Goal: Task Accomplishment & Management: Manage account settings

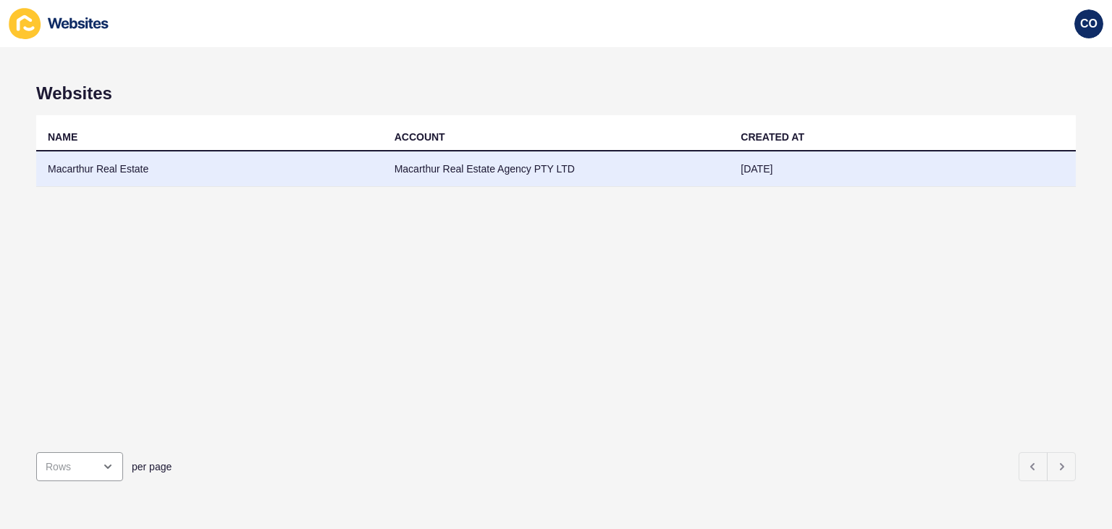
click at [98, 170] on td "Macarthur Real Estate" at bounding box center [209, 168] width 347 height 35
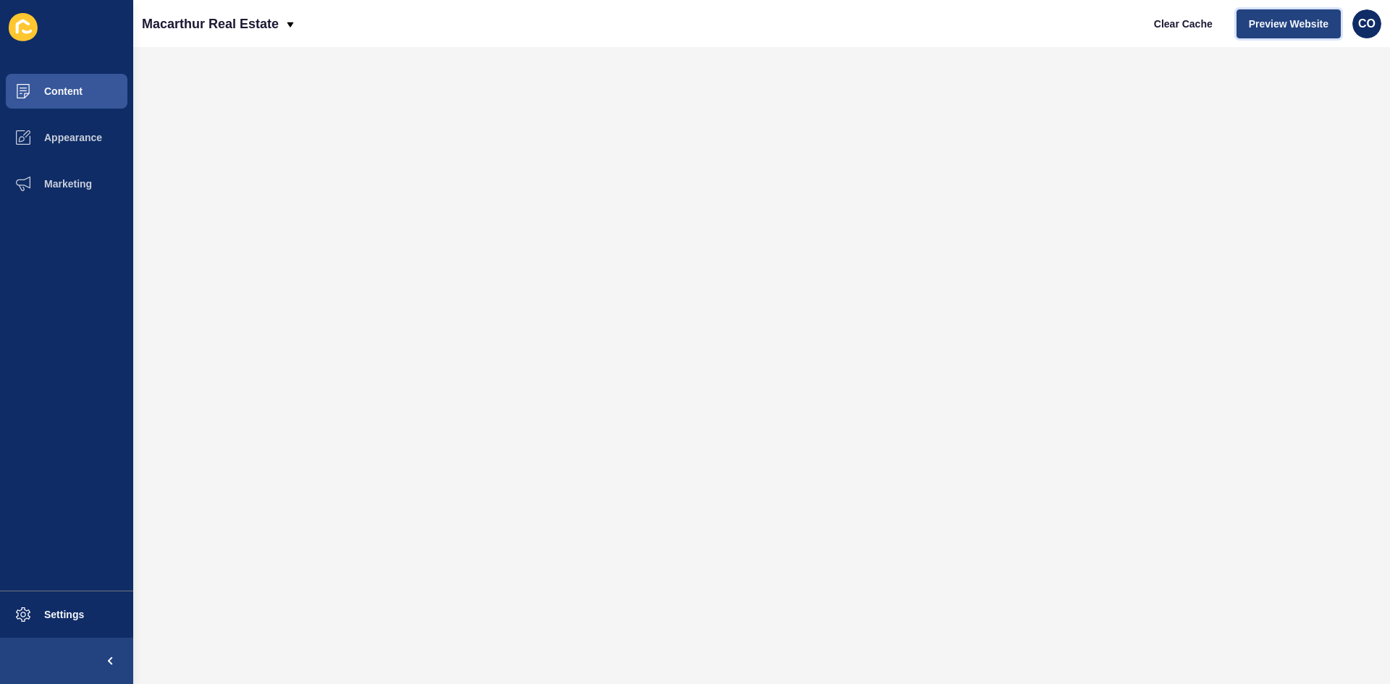
click at [1112, 30] on span "Preview Website" at bounding box center [1289, 24] width 80 height 14
click at [75, 90] on span "Content" at bounding box center [40, 91] width 85 height 12
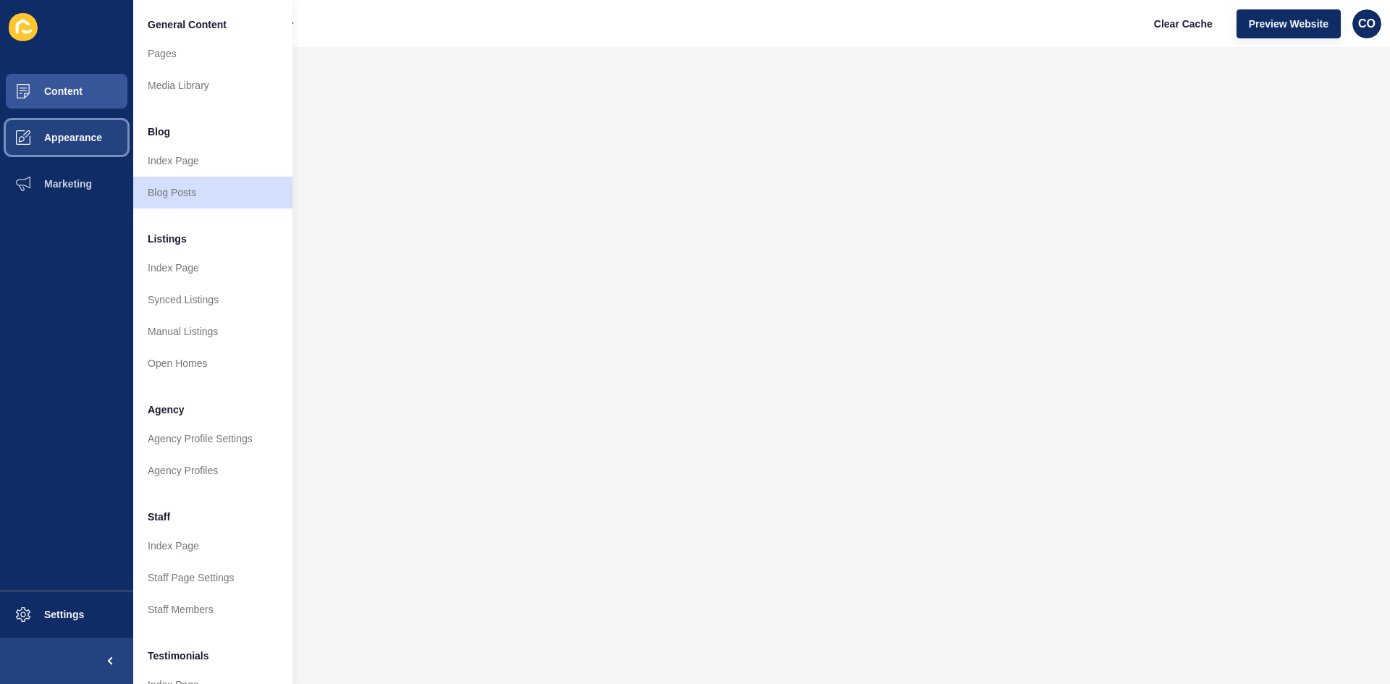
click at [80, 140] on span "Appearance" at bounding box center [50, 138] width 104 height 12
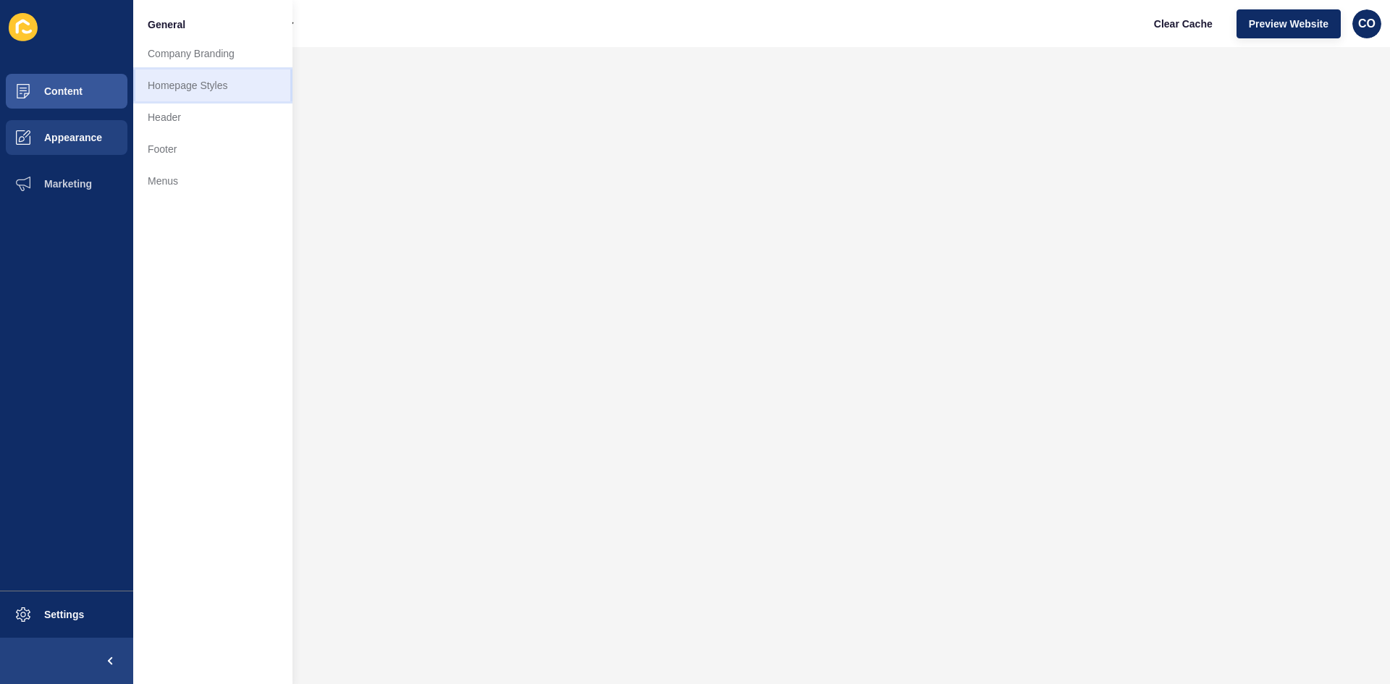
click at [198, 85] on link "Homepage Styles" at bounding box center [212, 86] width 159 height 32
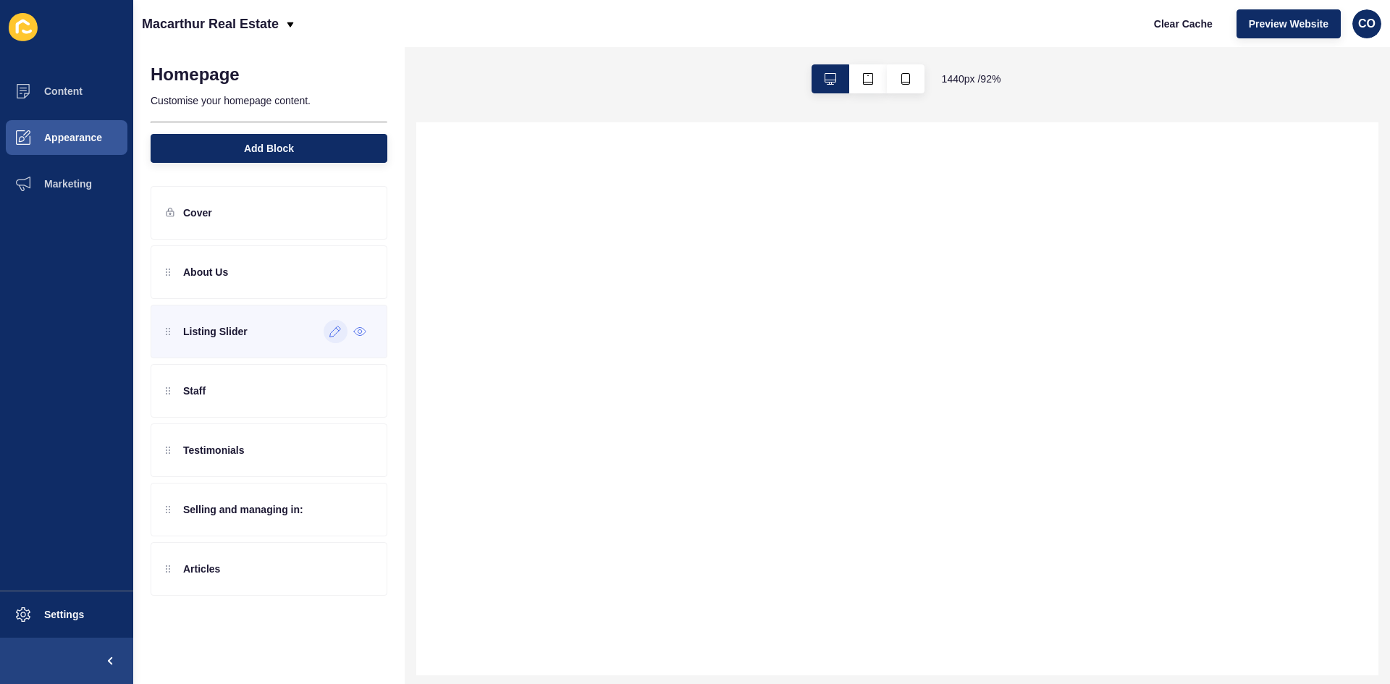
click at [335, 340] on div at bounding box center [336, 331] width 24 height 23
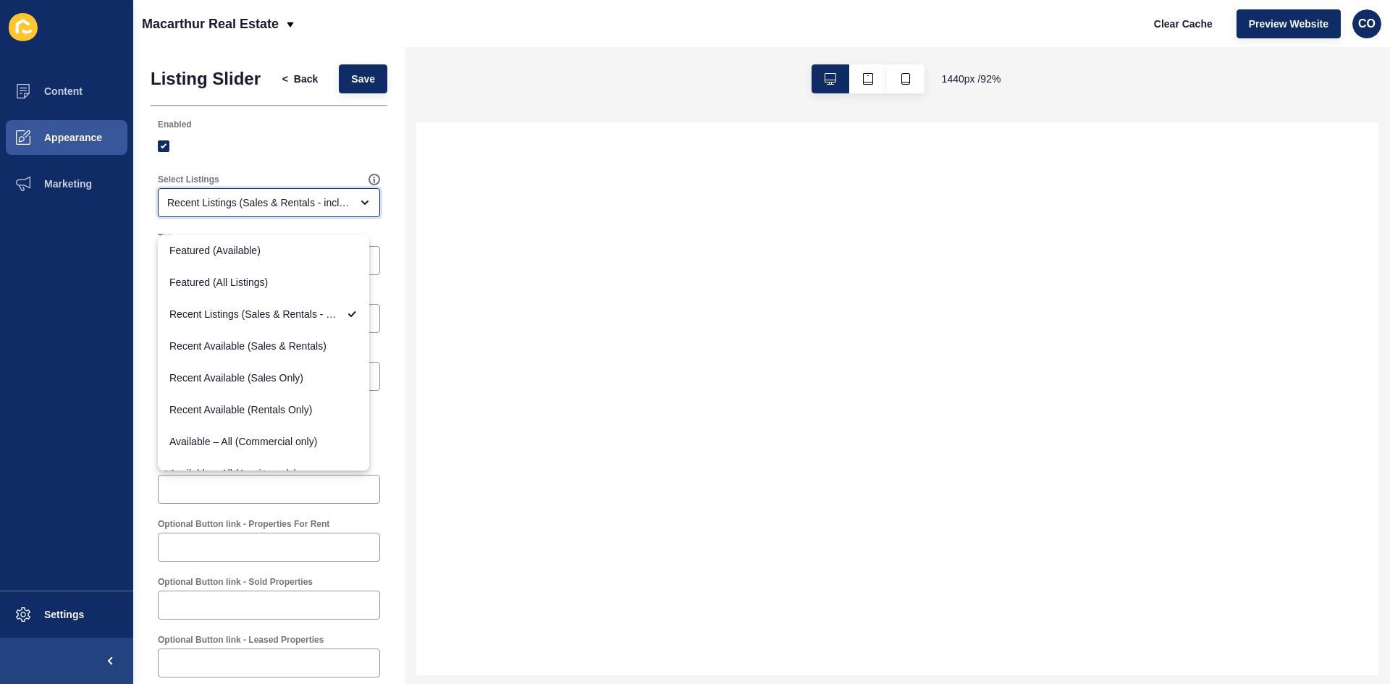
select select
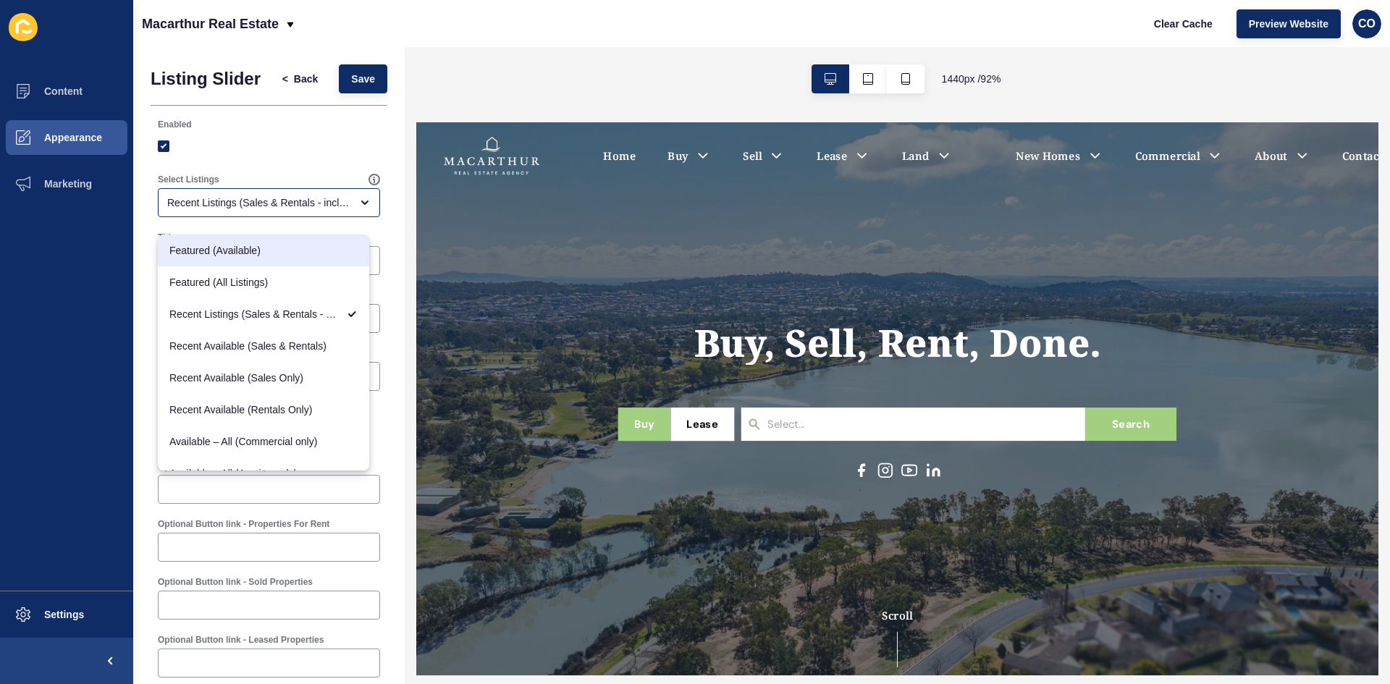
click at [316, 153] on div at bounding box center [269, 146] width 222 height 13
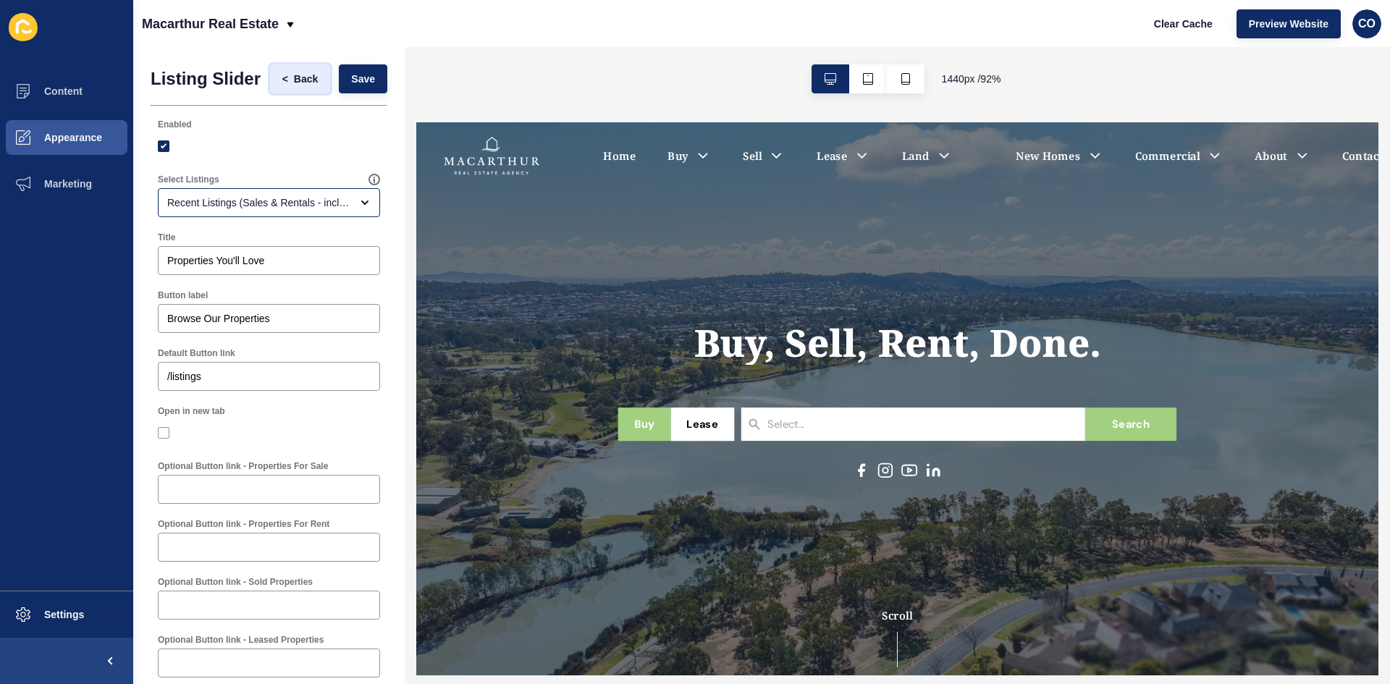
click at [294, 86] on span "Back" at bounding box center [306, 79] width 24 height 14
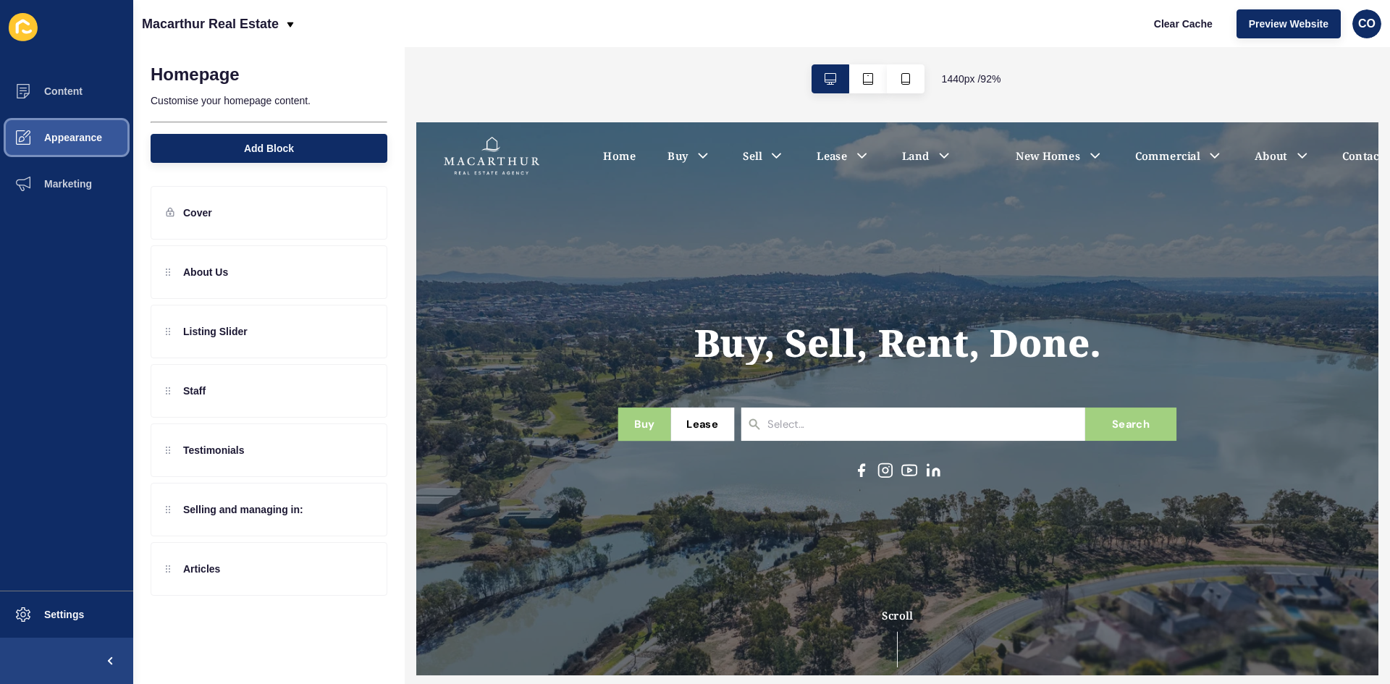
click at [98, 133] on span "Appearance" at bounding box center [50, 138] width 104 height 12
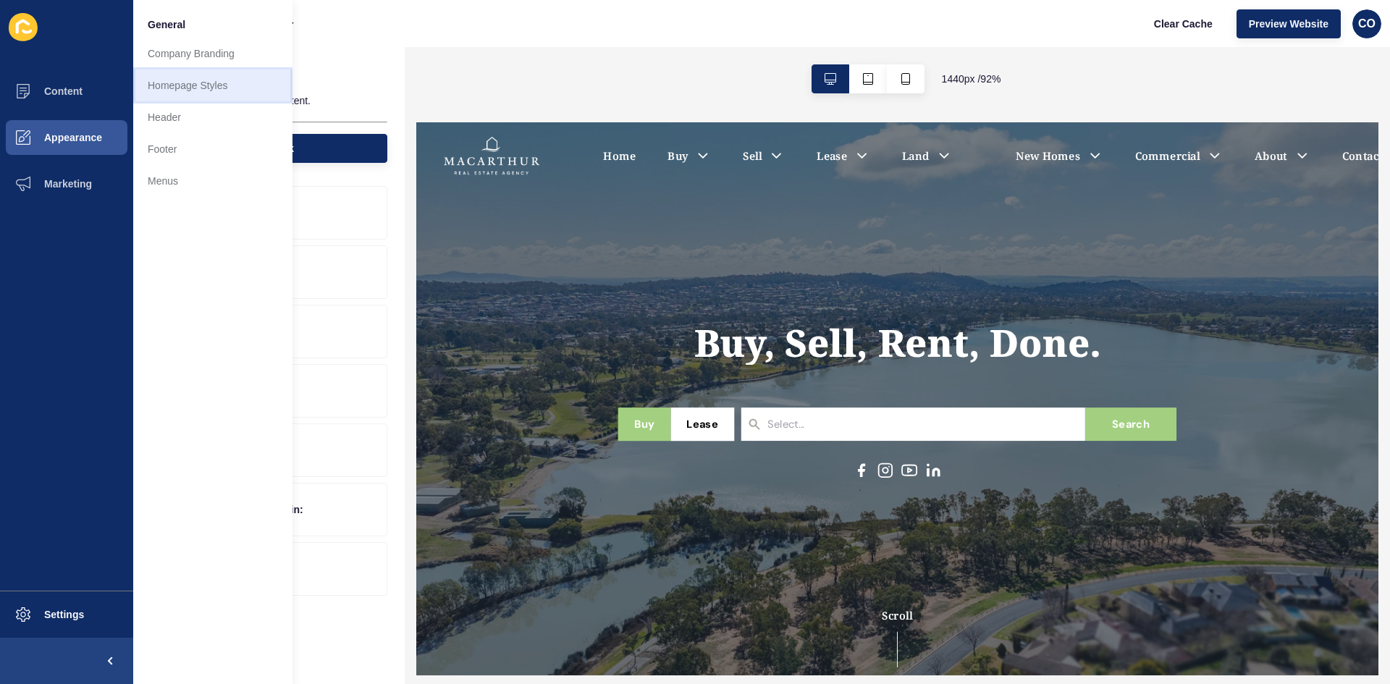
click at [217, 78] on link "Homepage Styles" at bounding box center [212, 86] width 159 height 32
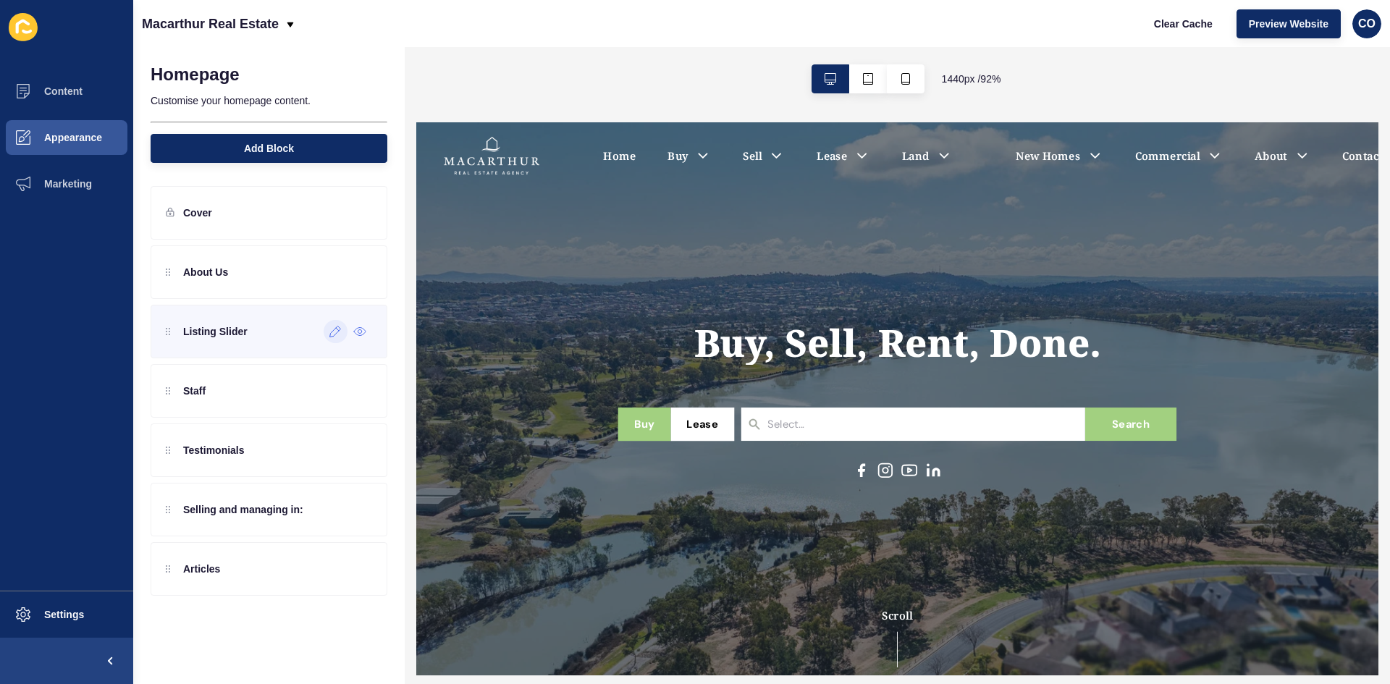
click at [337, 330] on icon at bounding box center [335, 332] width 12 height 12
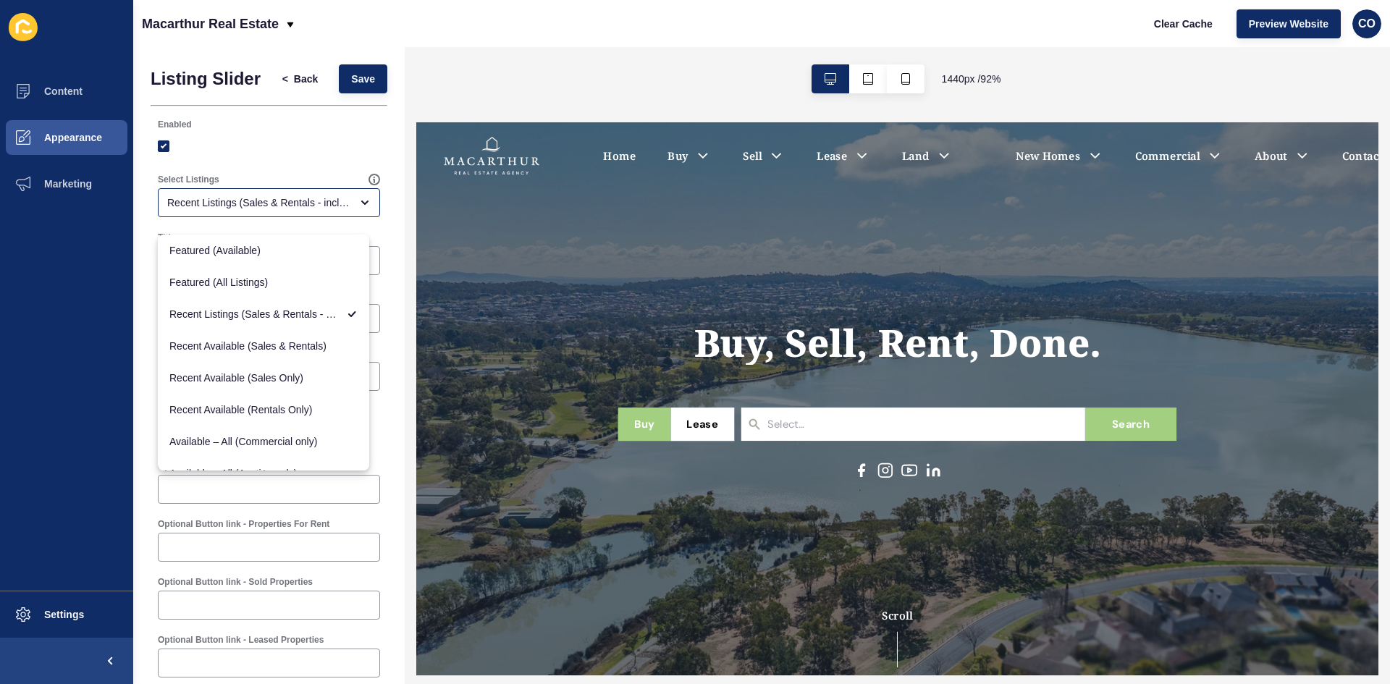
click at [367, 159] on div at bounding box center [269, 146] width 222 height 26
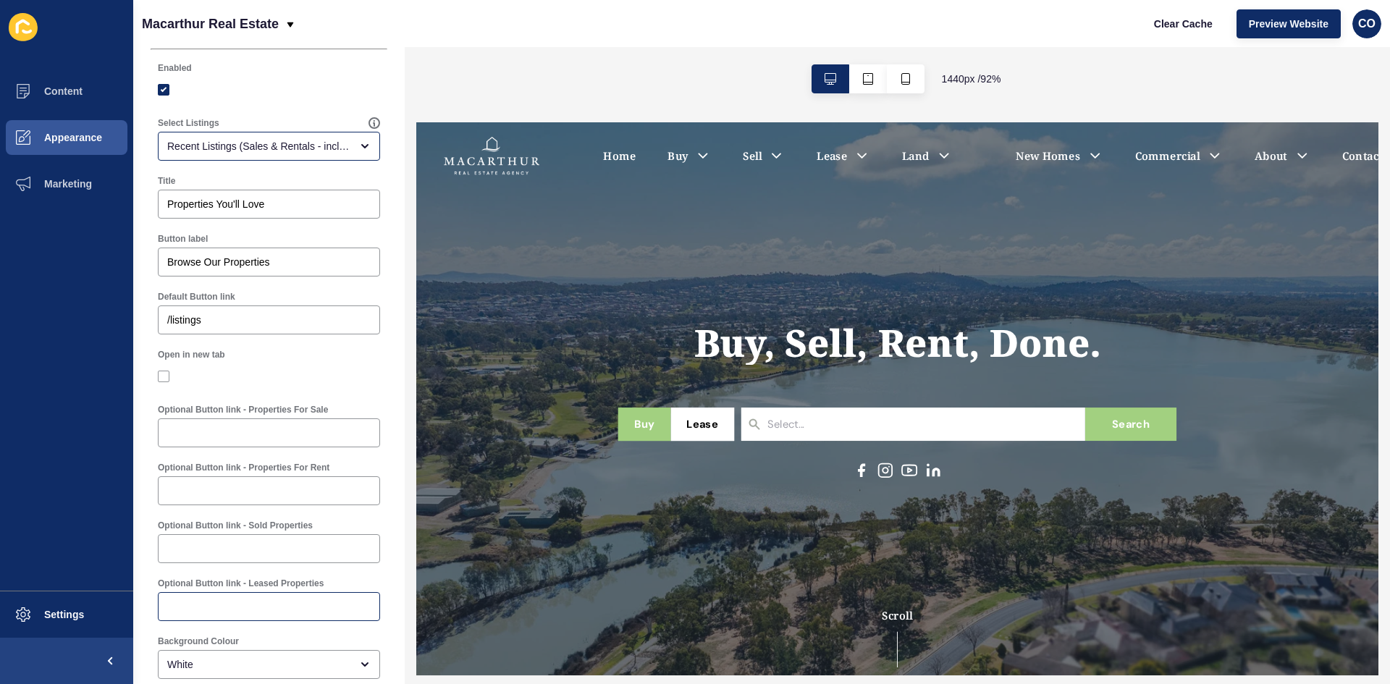
scroll to position [131, 0]
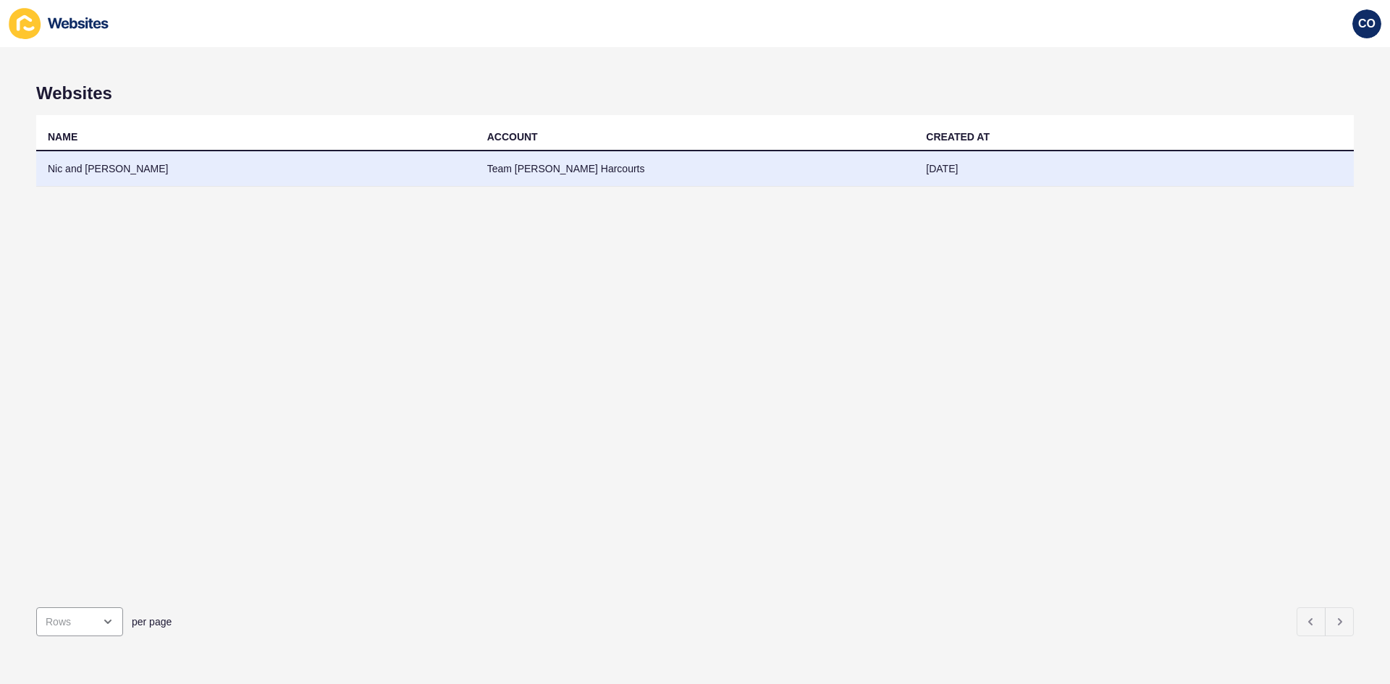
click at [77, 164] on td "Nic and [PERSON_NAME]" at bounding box center [256, 168] width 440 height 35
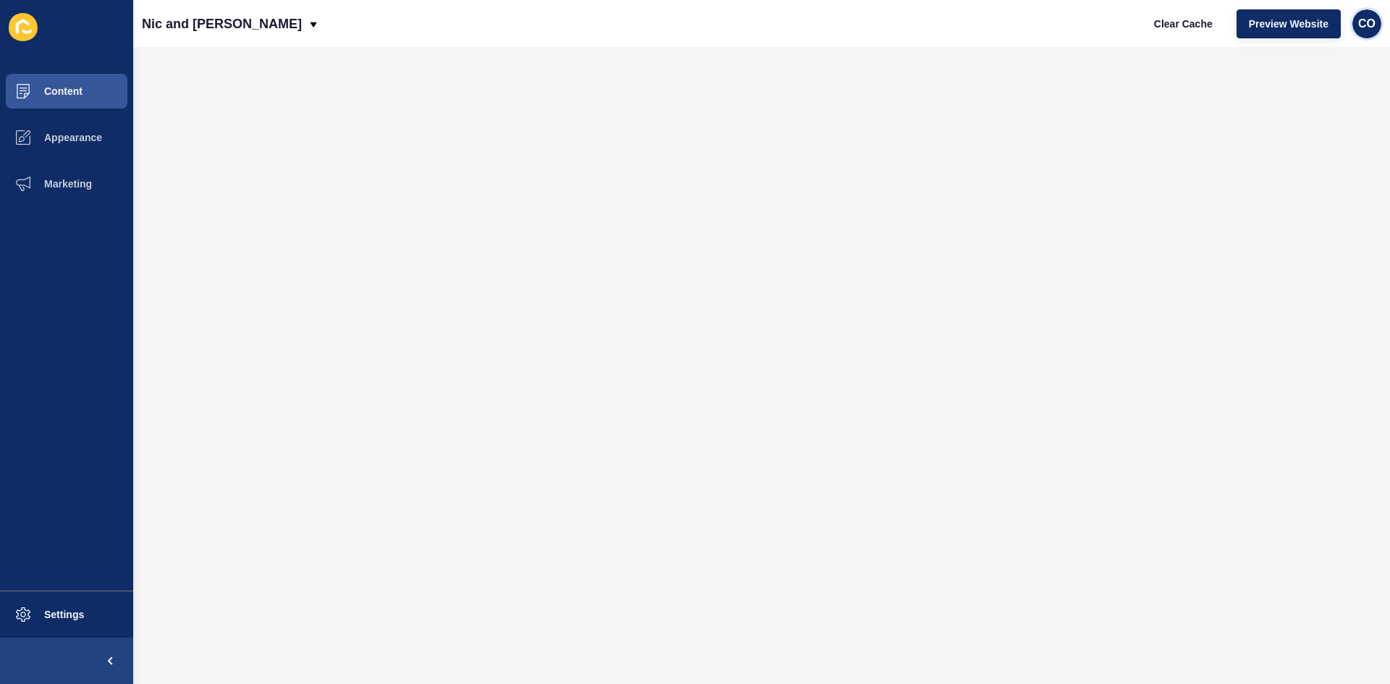
click at [1112, 22] on span "CO" at bounding box center [1367, 24] width 17 height 14
click at [1112, 123] on link "Logout" at bounding box center [1332, 121] width 106 height 32
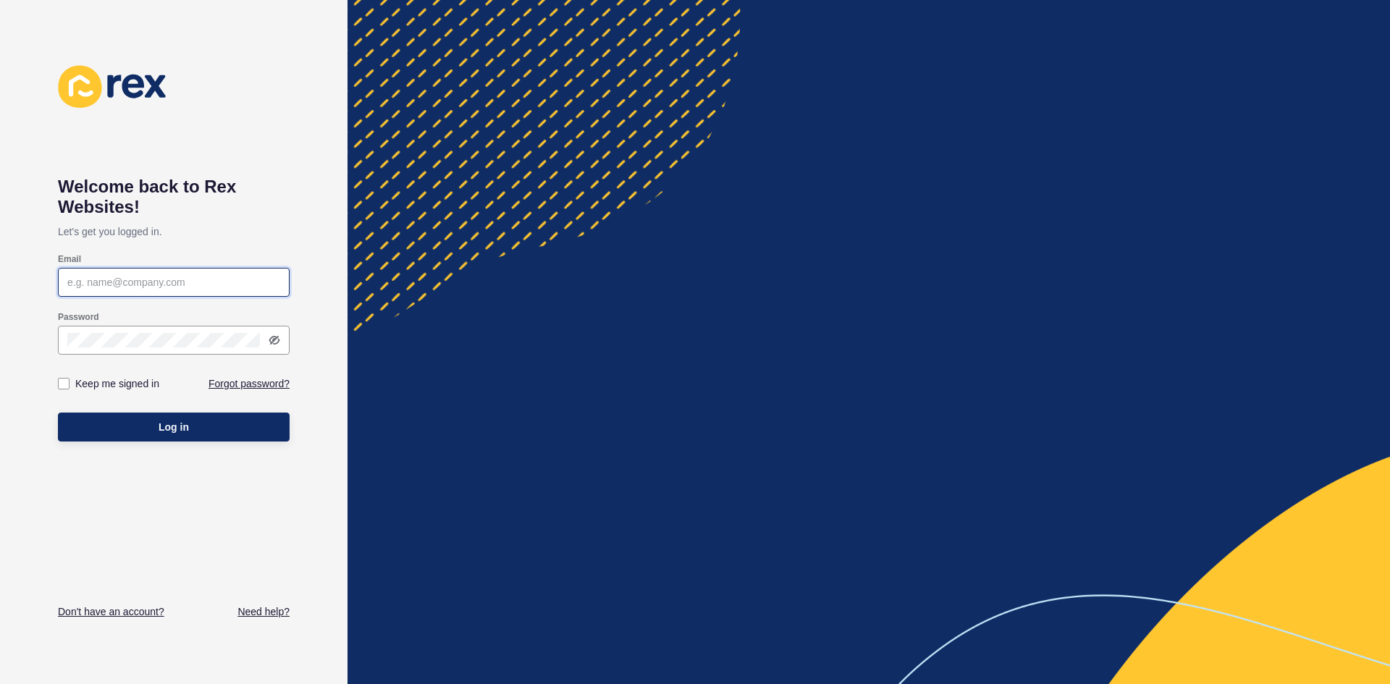
type input "[EMAIL_ADDRESS][PERSON_NAME][DOMAIN_NAME]"
drag, startPoint x: 204, startPoint y: 423, endPoint x: 509, endPoint y: 267, distance: 342.3
click at [205, 422] on button "Log in" at bounding box center [174, 427] width 232 height 29
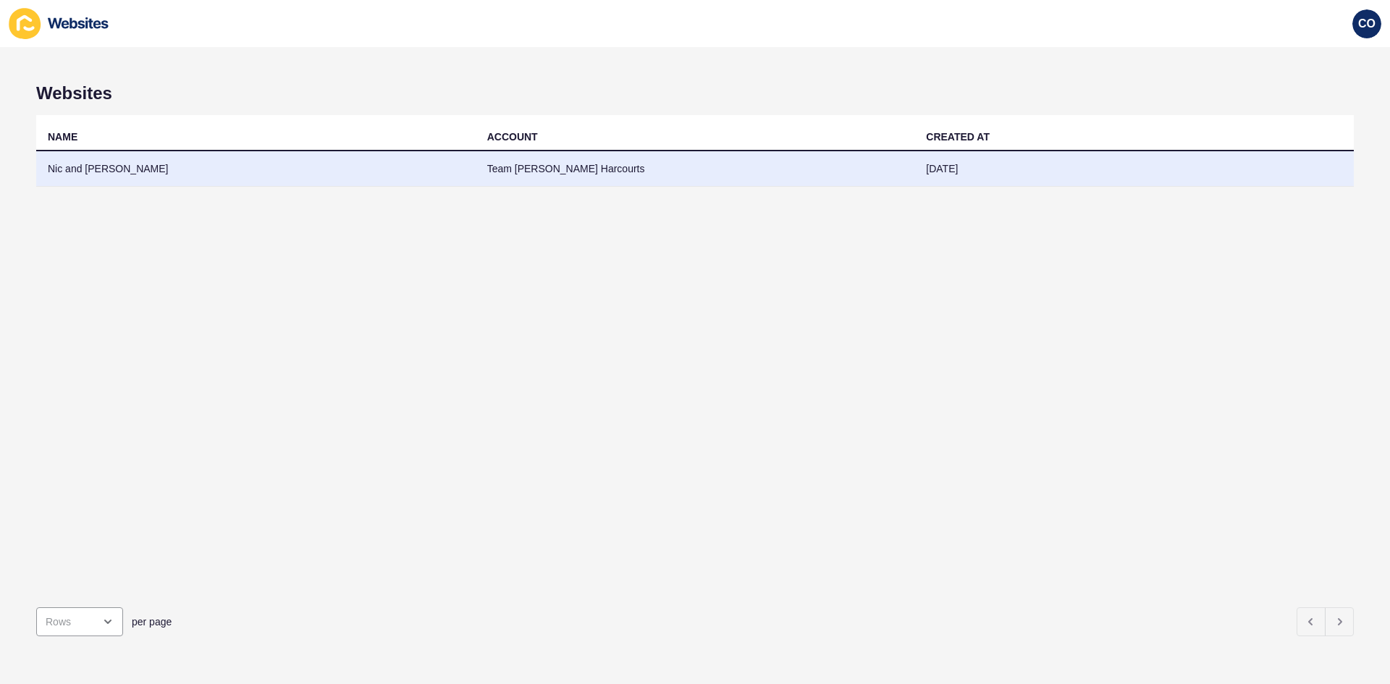
click at [80, 176] on td "Nic and [PERSON_NAME]" at bounding box center [256, 168] width 440 height 35
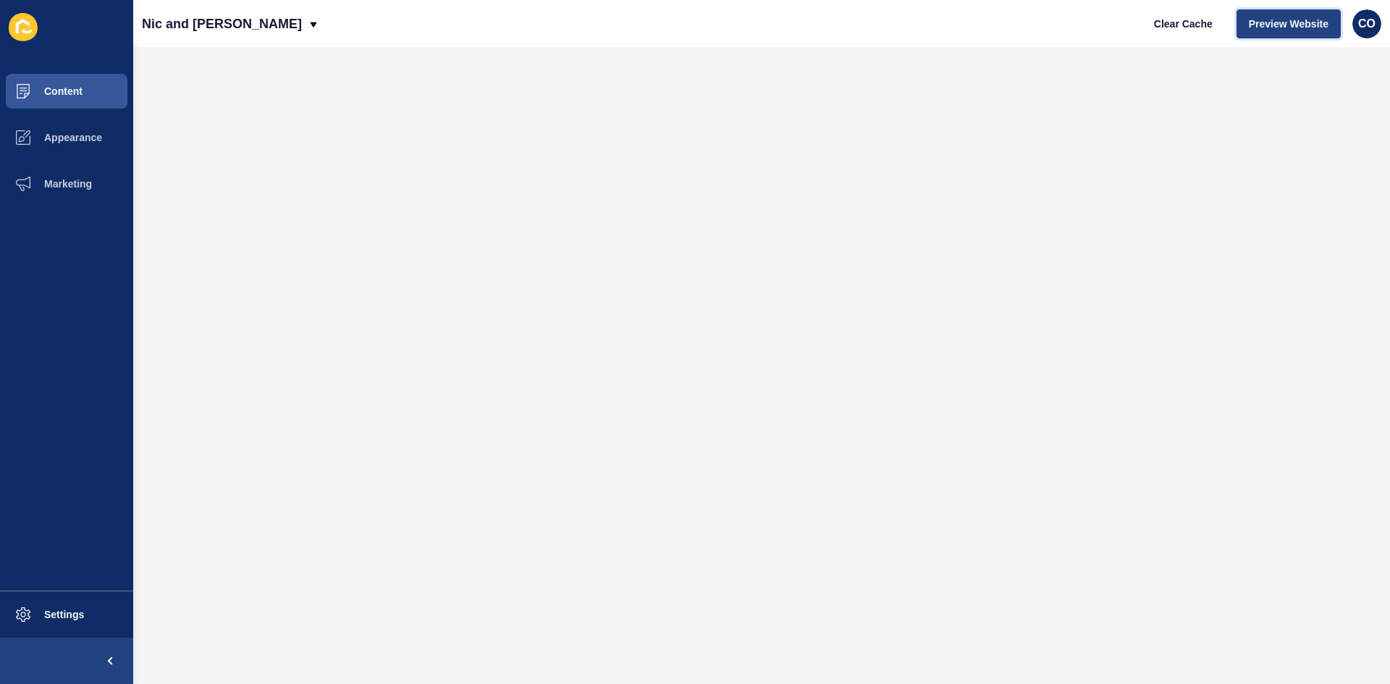
click at [1112, 24] on span "Preview Website" at bounding box center [1289, 24] width 80 height 14
click at [84, 143] on button "Appearance" at bounding box center [66, 137] width 133 height 46
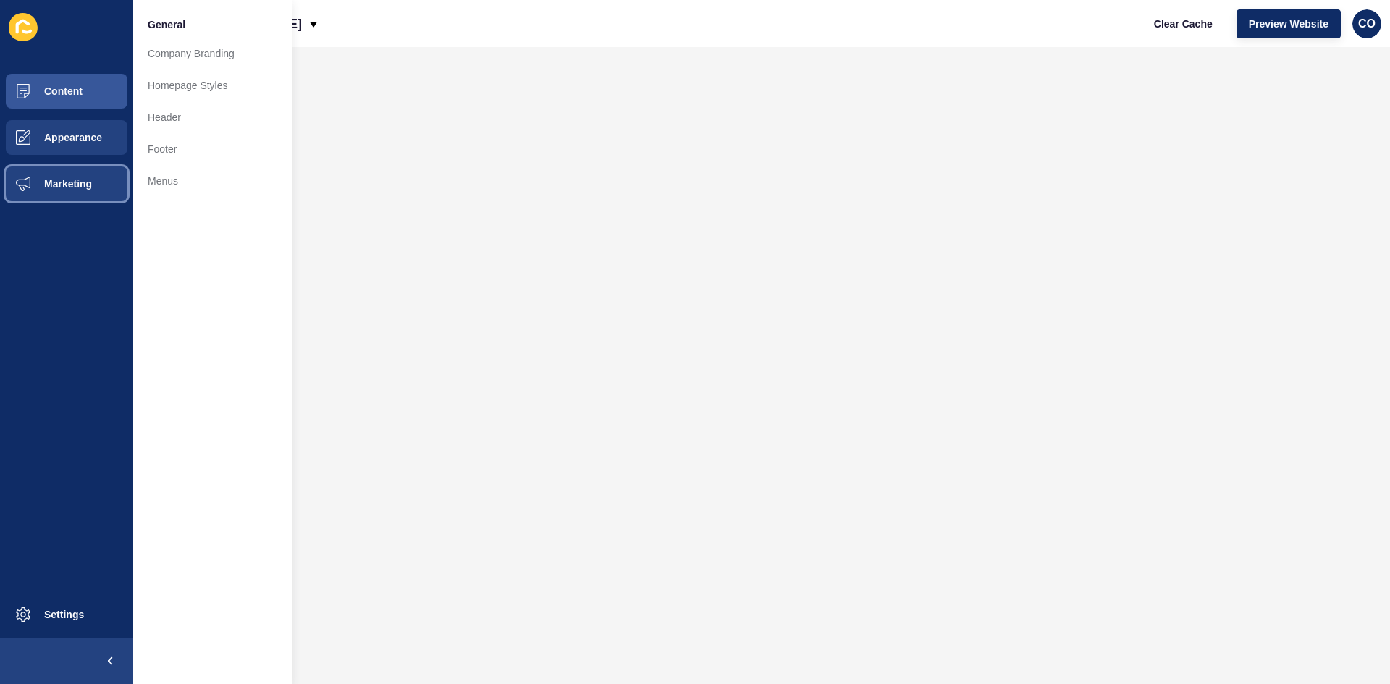
click at [75, 183] on span "Marketing" at bounding box center [45, 184] width 94 height 12
click at [88, 138] on span "Appearance" at bounding box center [50, 138] width 104 height 12
click at [84, 96] on button "Content" at bounding box center [66, 91] width 133 height 46
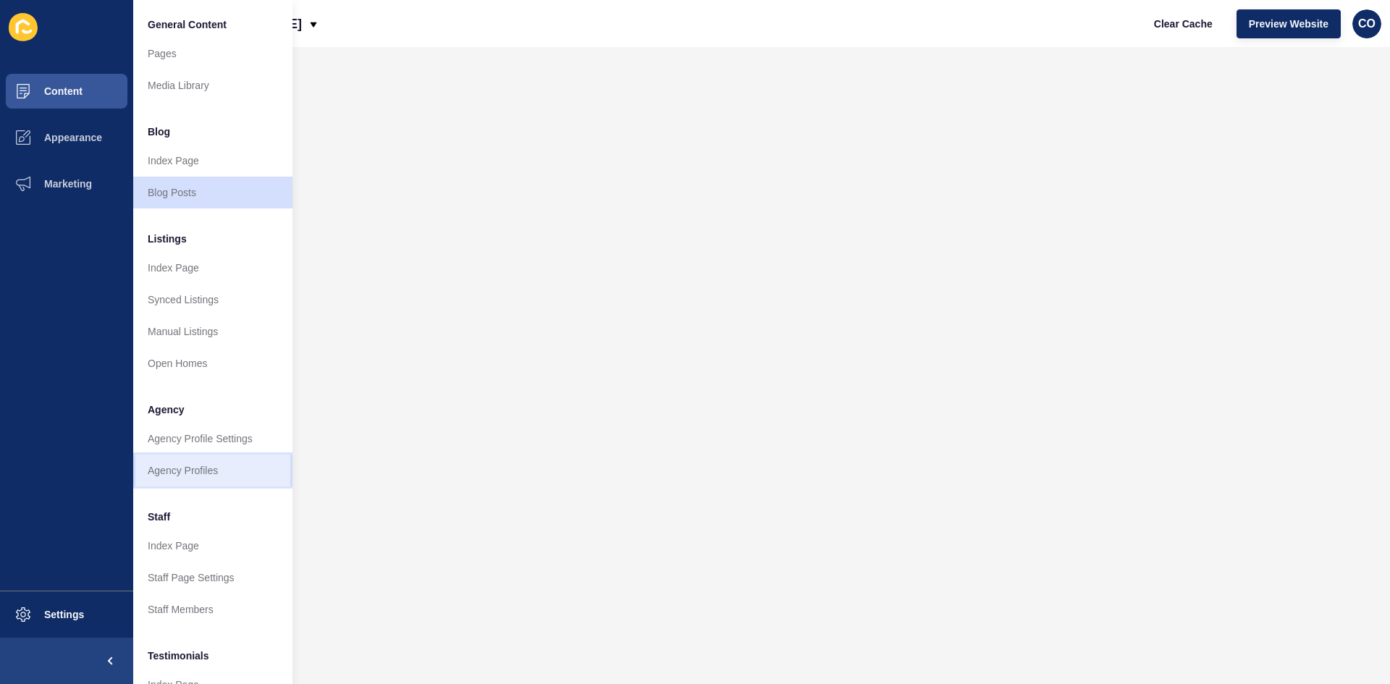
click at [203, 471] on link "Agency Profiles" at bounding box center [212, 471] width 159 height 32
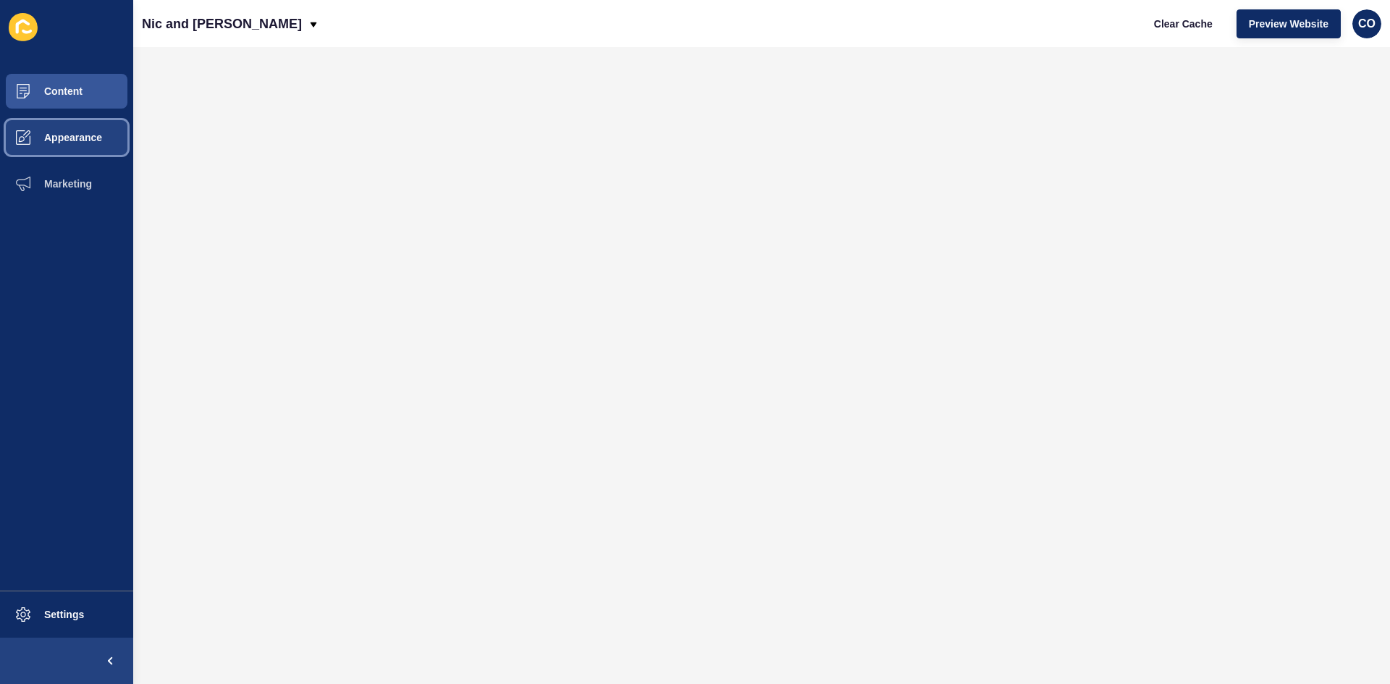
click at [80, 138] on span "Appearance" at bounding box center [50, 138] width 104 height 12
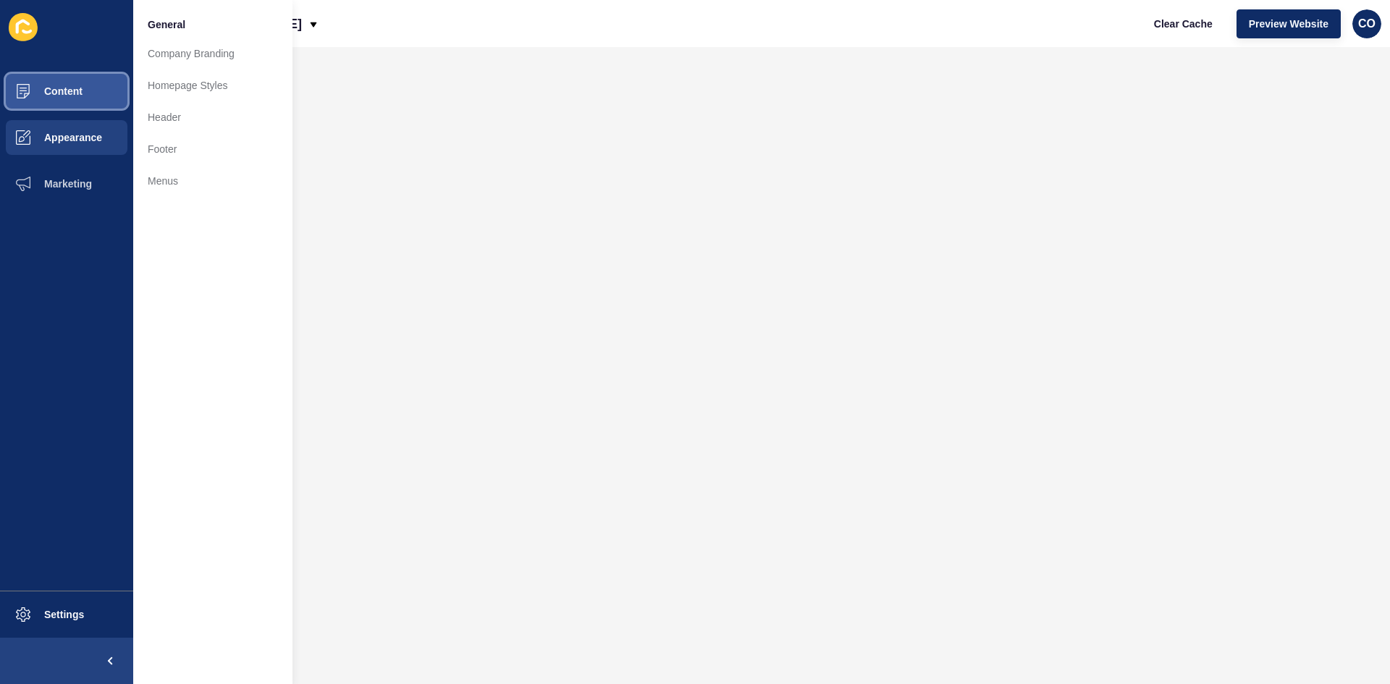
click at [75, 92] on span "Content" at bounding box center [40, 91] width 85 height 12
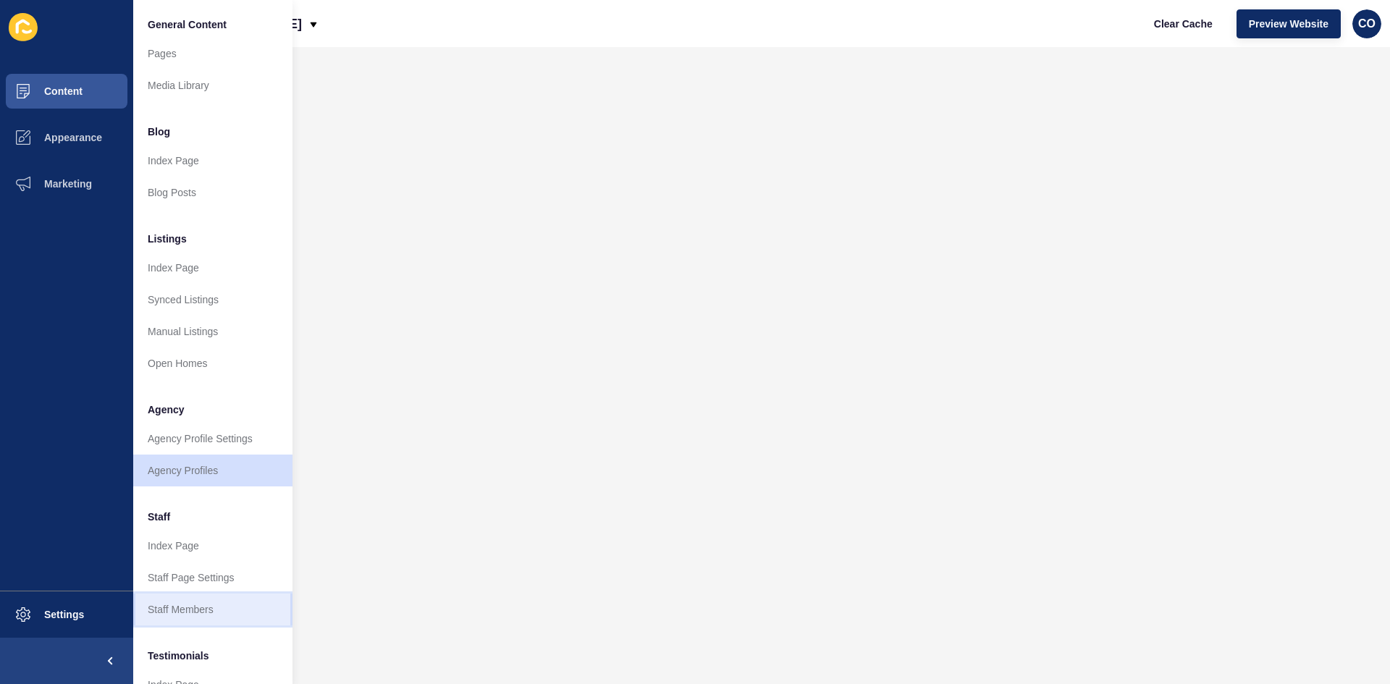
click at [205, 528] on link "Staff Members" at bounding box center [212, 610] width 159 height 32
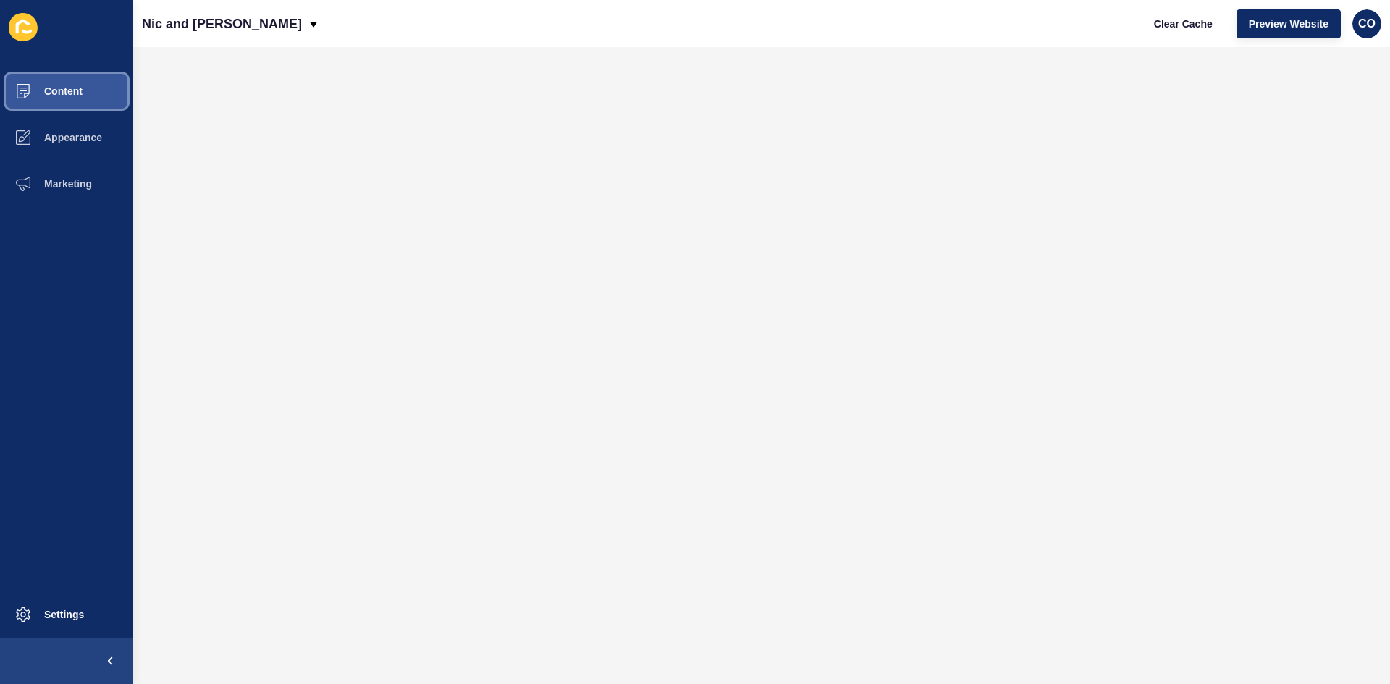
click at [81, 93] on span "Content" at bounding box center [40, 91] width 85 height 12
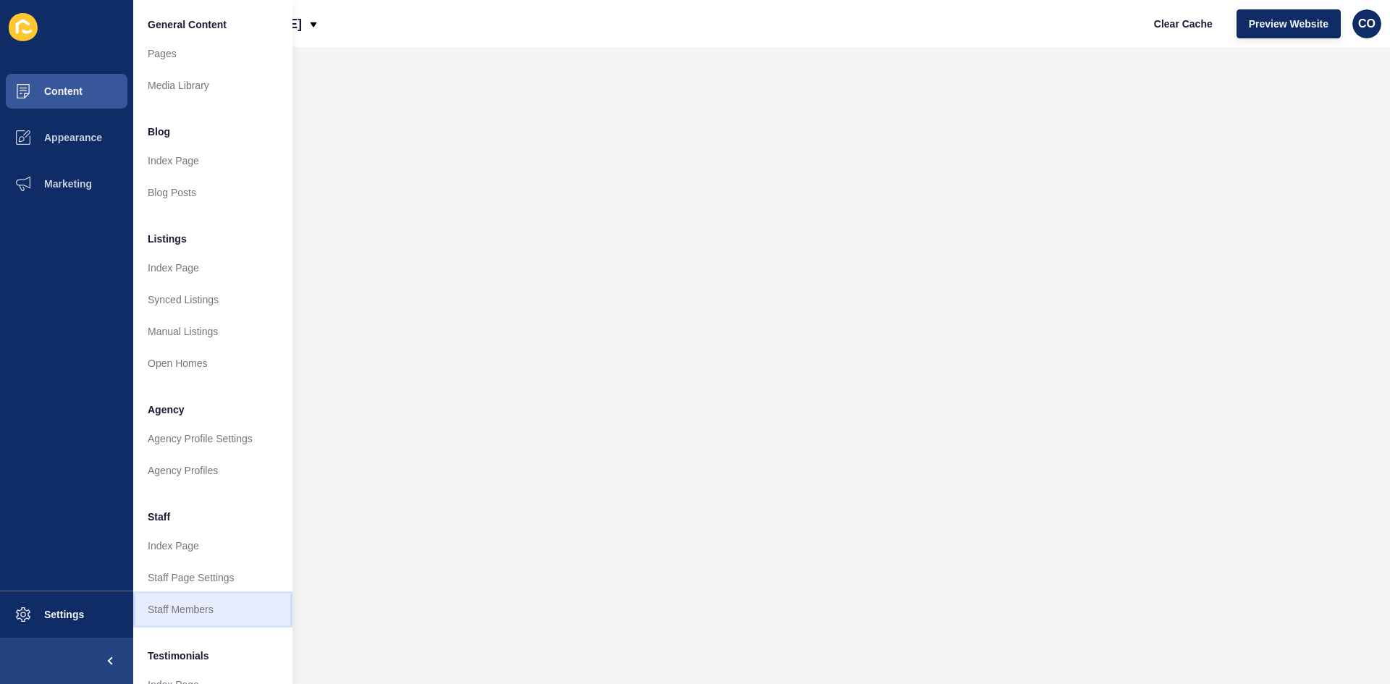
click at [211, 528] on link "Staff Members" at bounding box center [212, 610] width 159 height 32
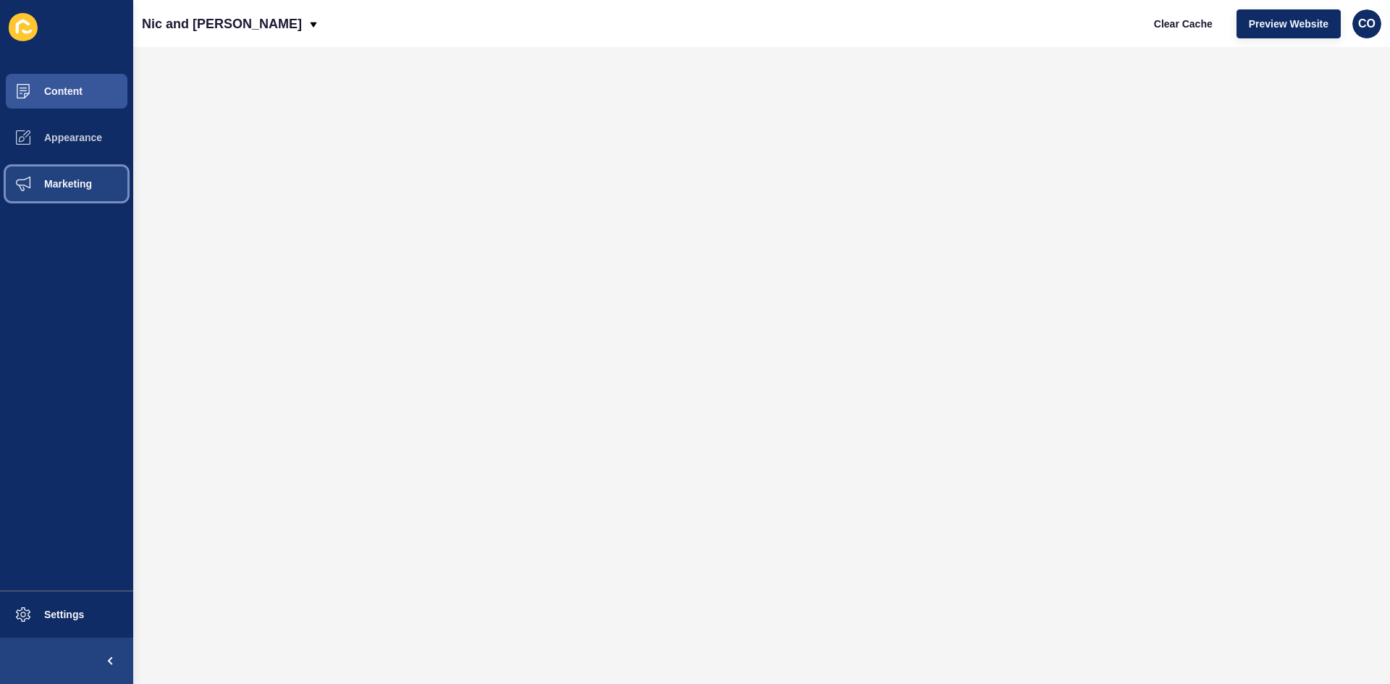
click at [56, 180] on span "Marketing" at bounding box center [45, 184] width 94 height 12
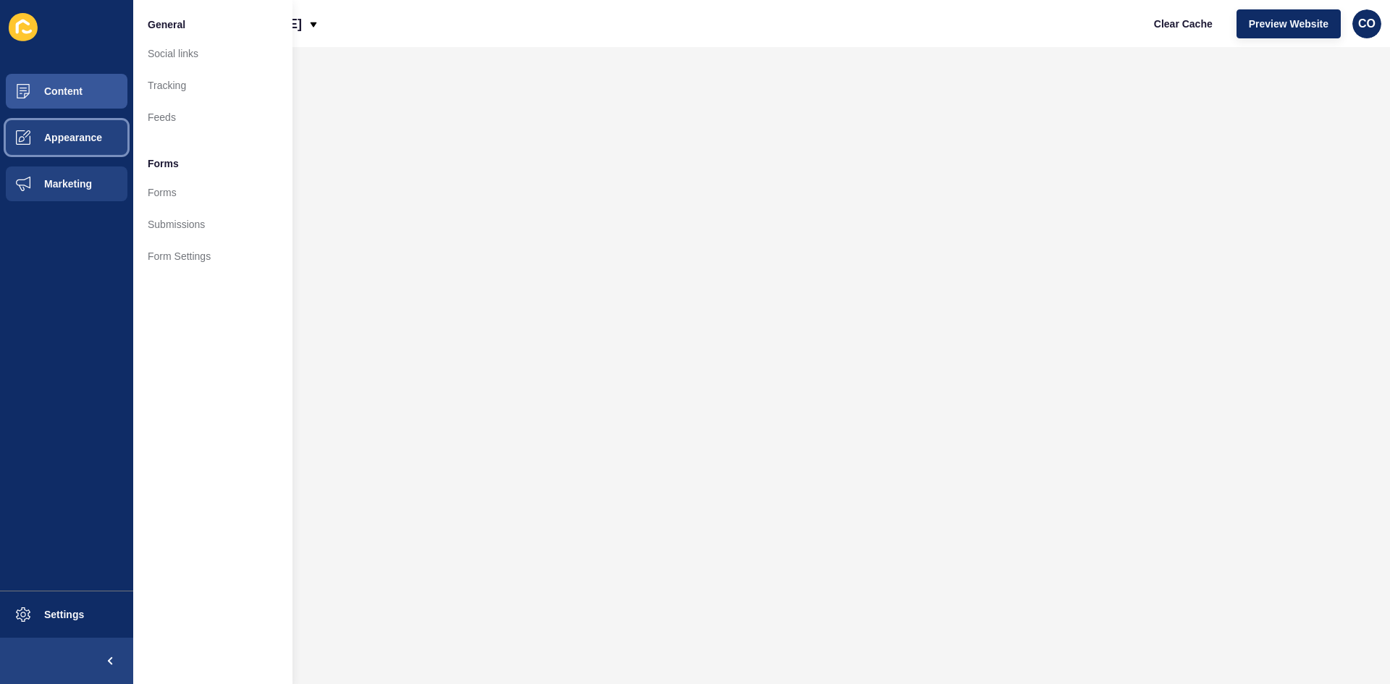
click at [93, 146] on button "Appearance" at bounding box center [66, 137] width 133 height 46
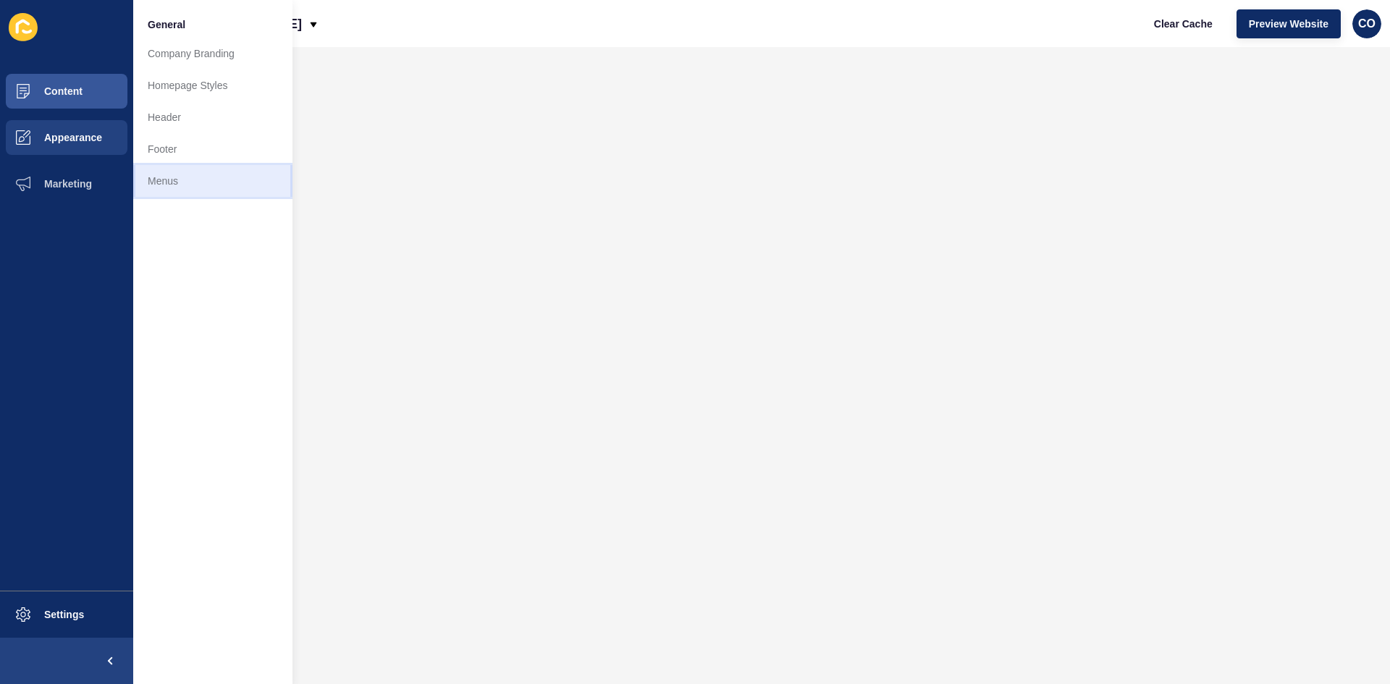
click at [164, 183] on link "Menus" at bounding box center [212, 181] width 159 height 32
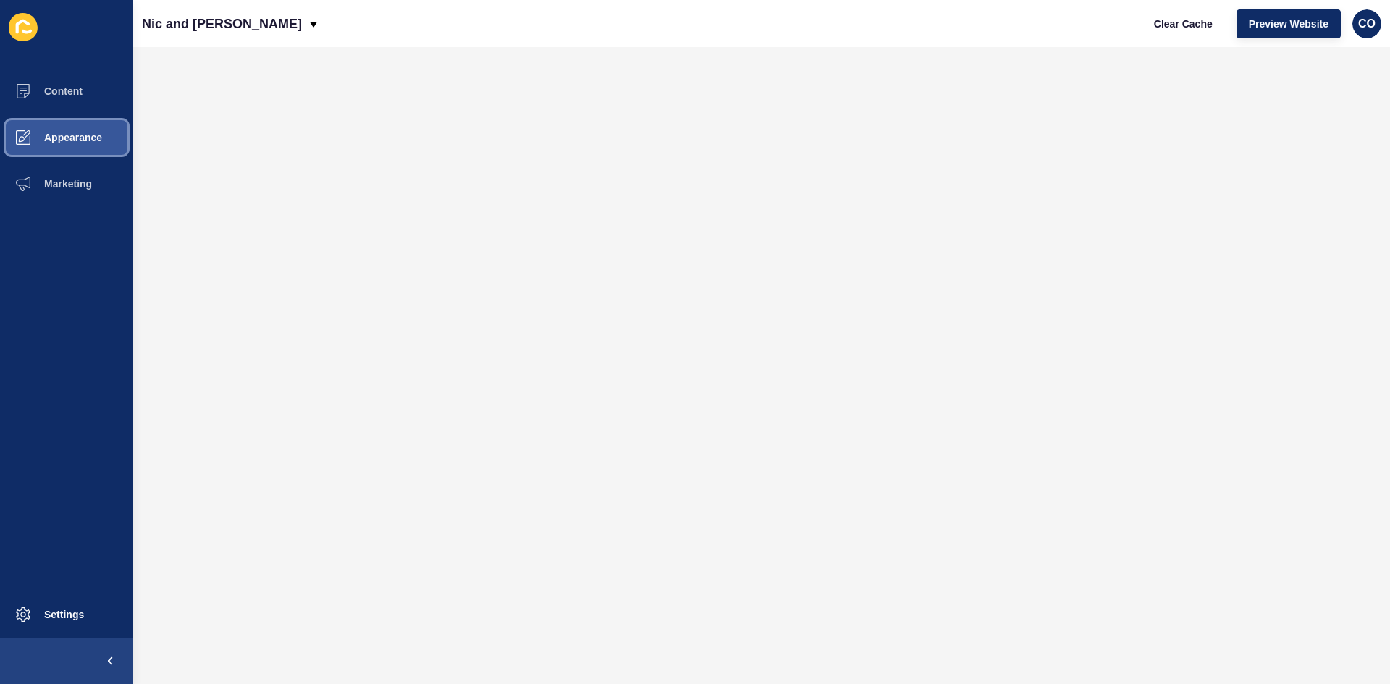
click at [76, 138] on span "Appearance" at bounding box center [50, 138] width 104 height 12
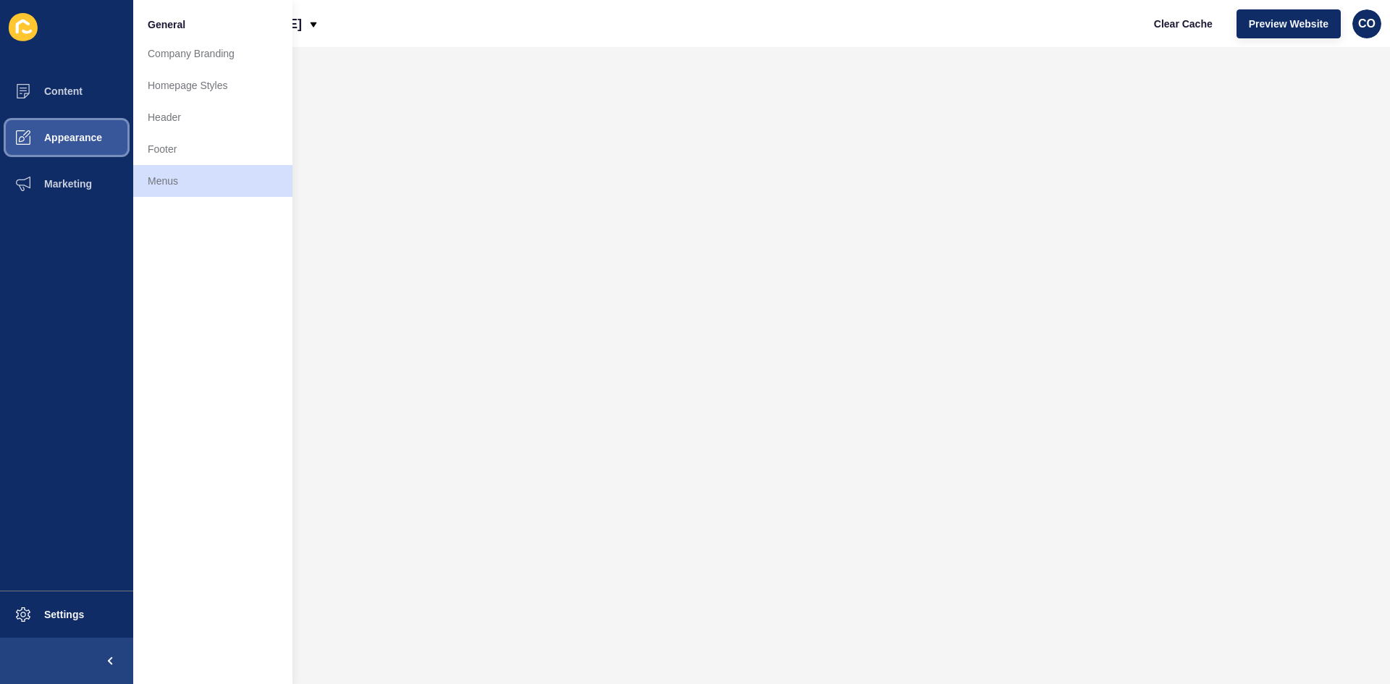
click at [85, 138] on span "Appearance" at bounding box center [50, 138] width 104 height 12
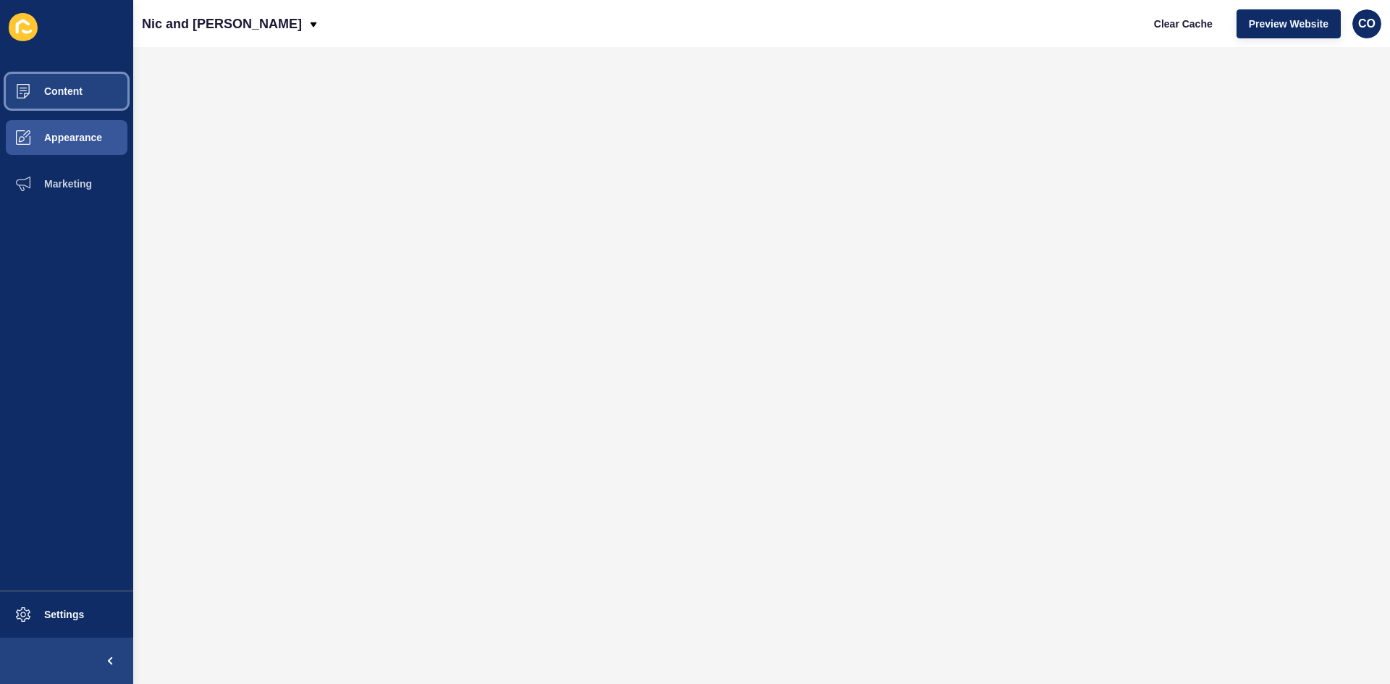
click at [71, 93] on span "Content" at bounding box center [40, 91] width 85 height 12
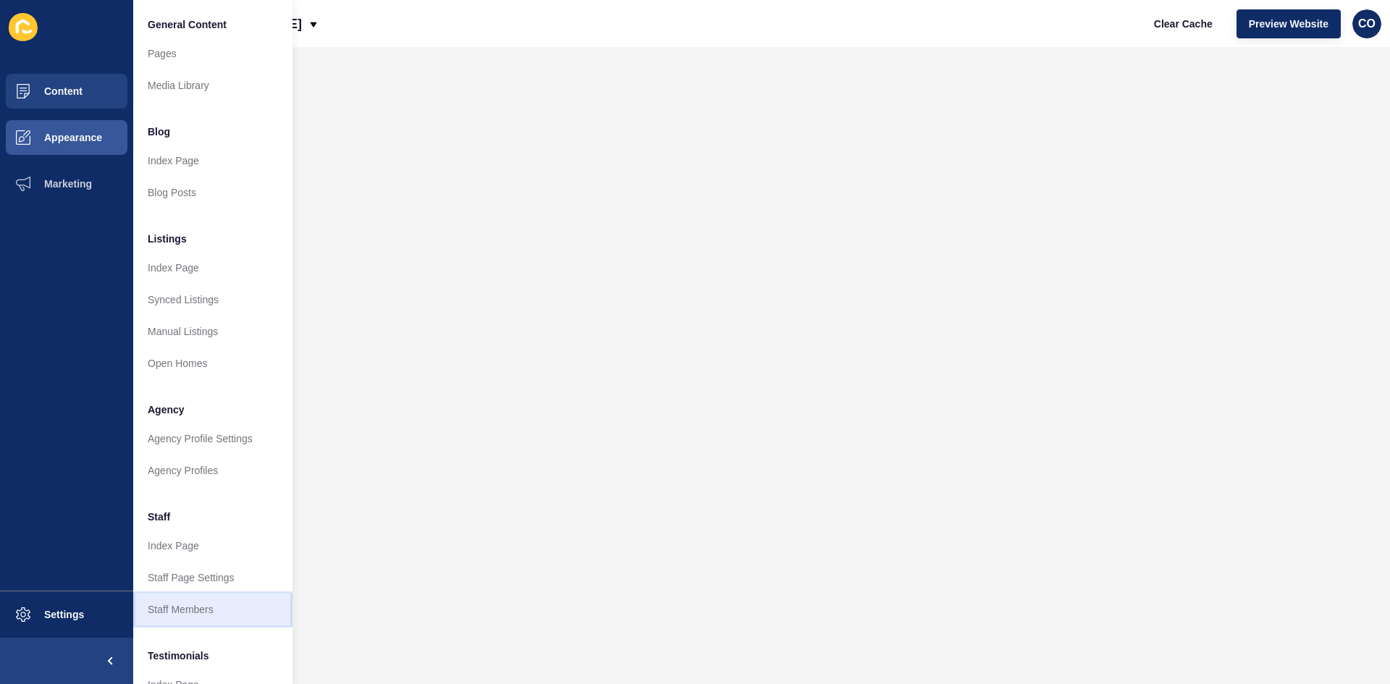
click at [201, 528] on link "Staff Members" at bounding box center [212, 610] width 159 height 32
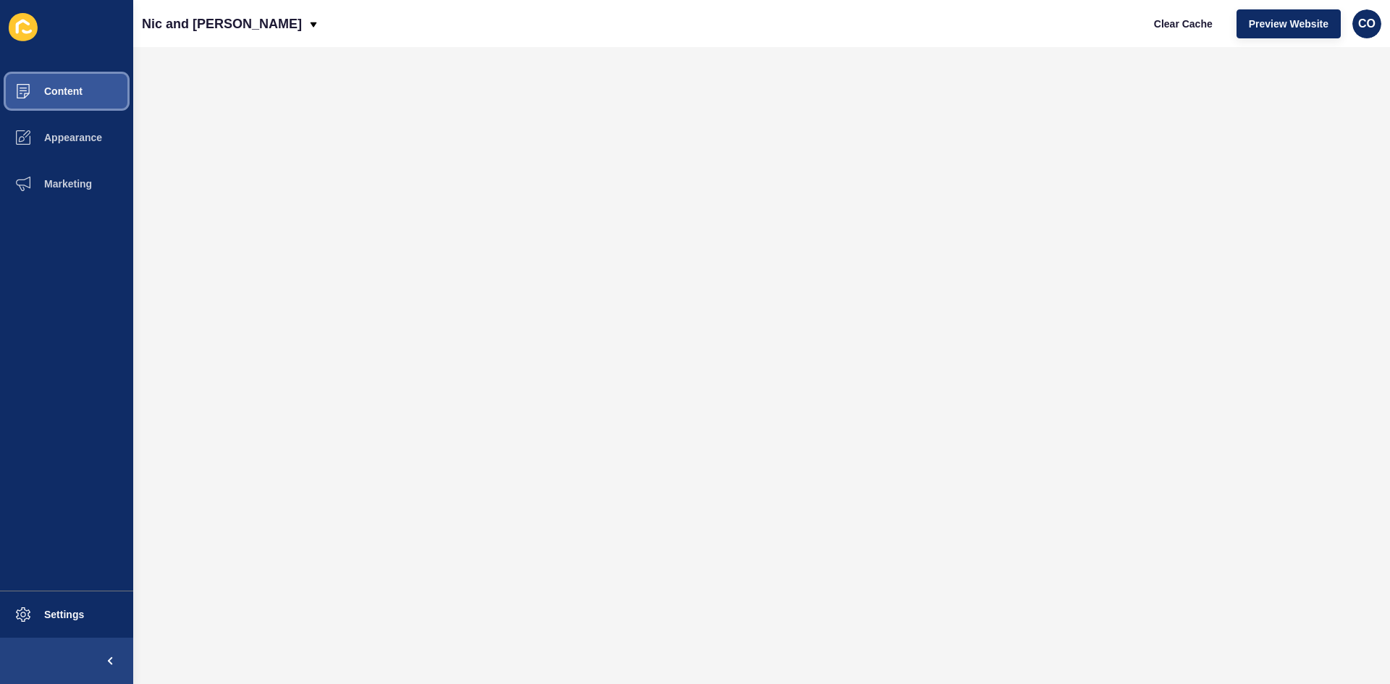
click at [84, 91] on button "Content" at bounding box center [66, 91] width 133 height 46
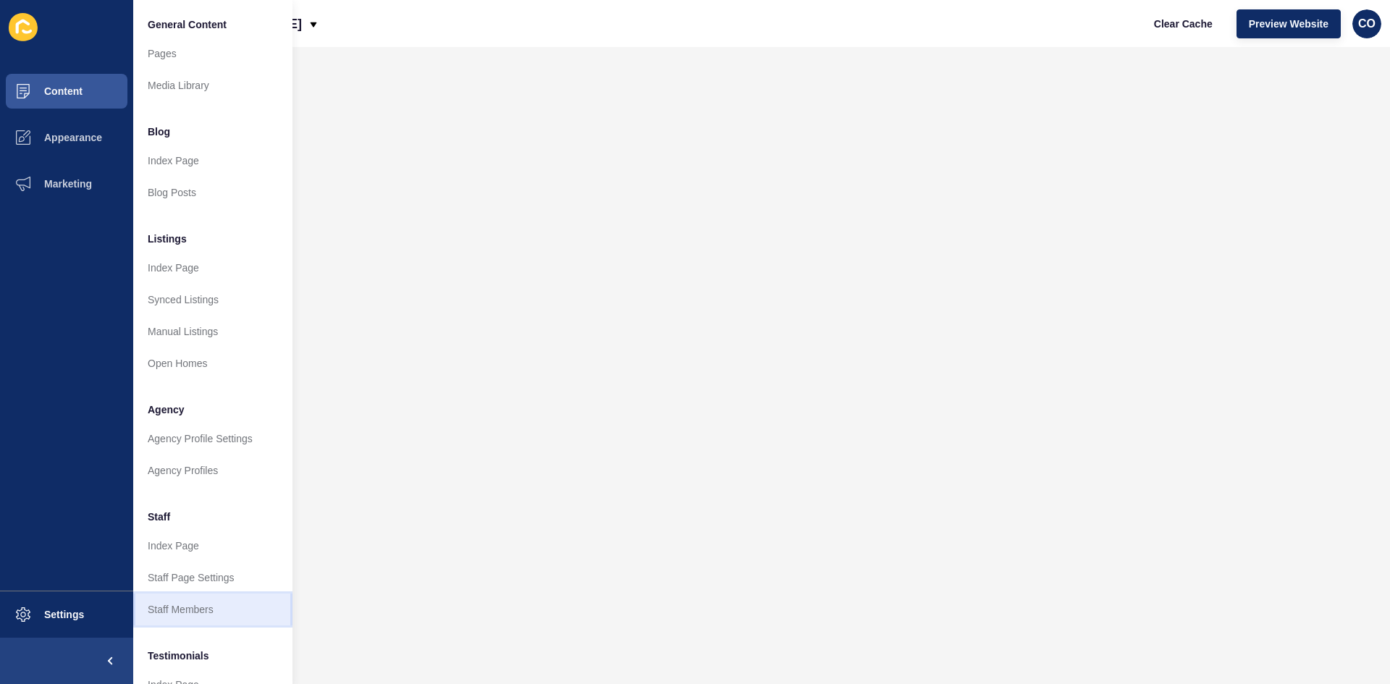
click at [196, 528] on link "Staff Members" at bounding box center [212, 610] width 159 height 32
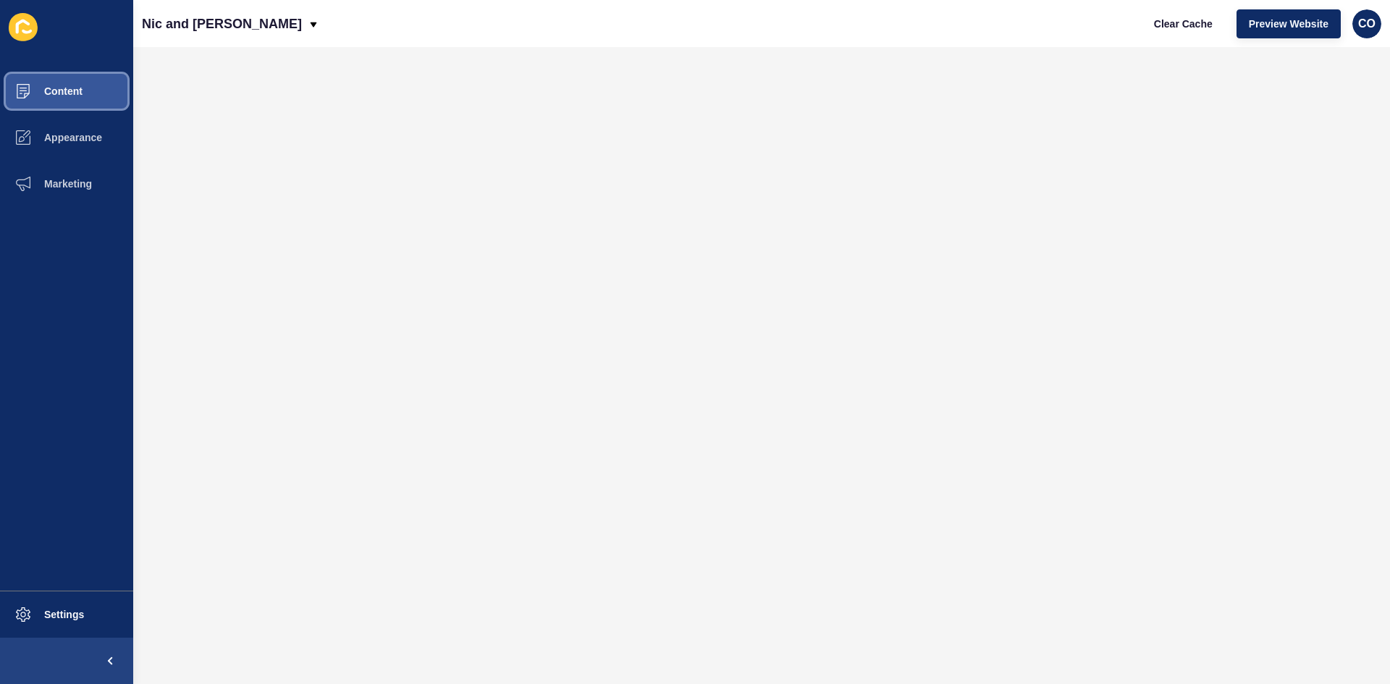
click at [74, 91] on span "Content" at bounding box center [40, 91] width 85 height 12
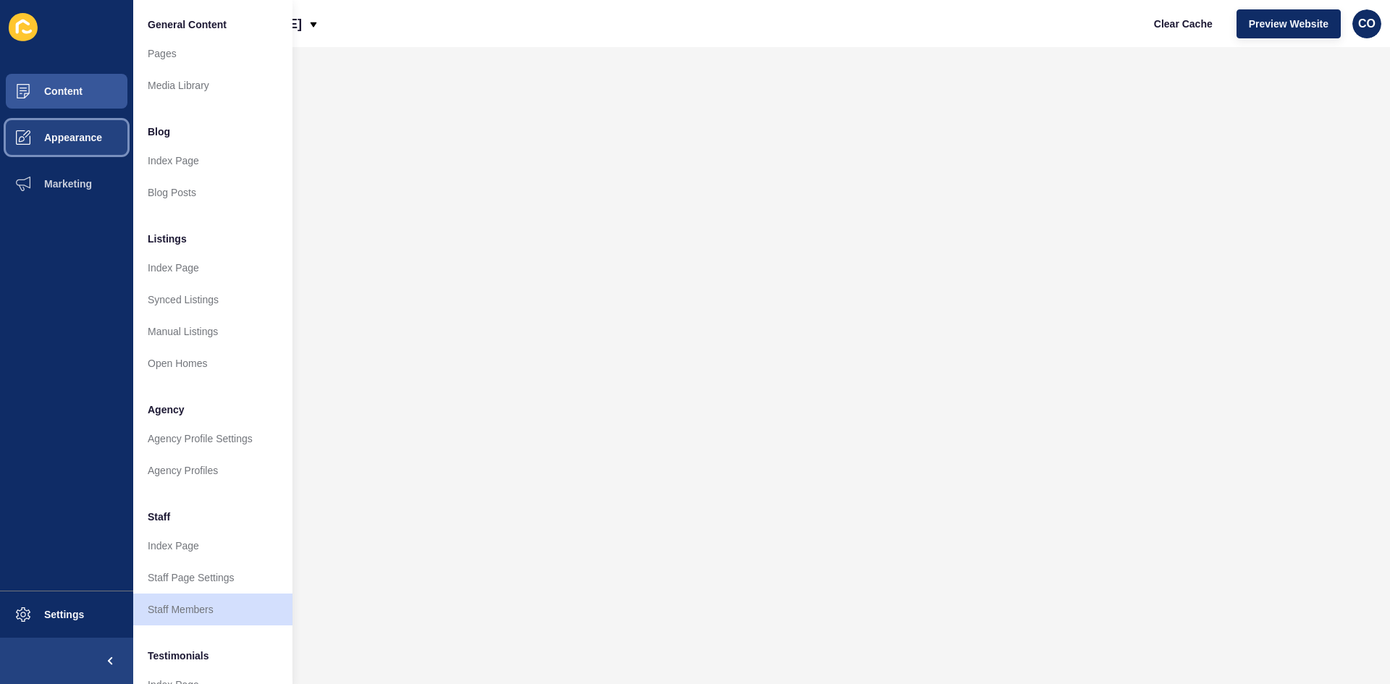
click at [90, 140] on span "Appearance" at bounding box center [50, 138] width 104 height 12
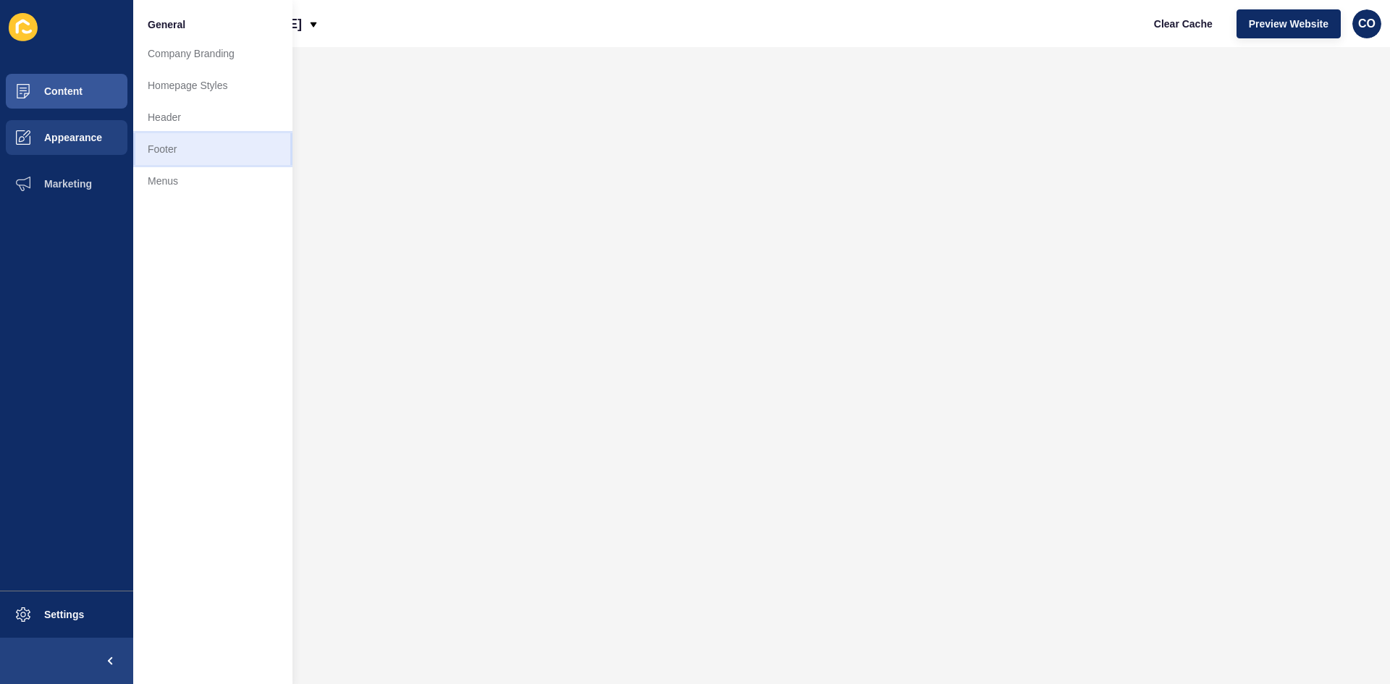
click at [181, 148] on link "Footer" at bounding box center [212, 149] width 159 height 32
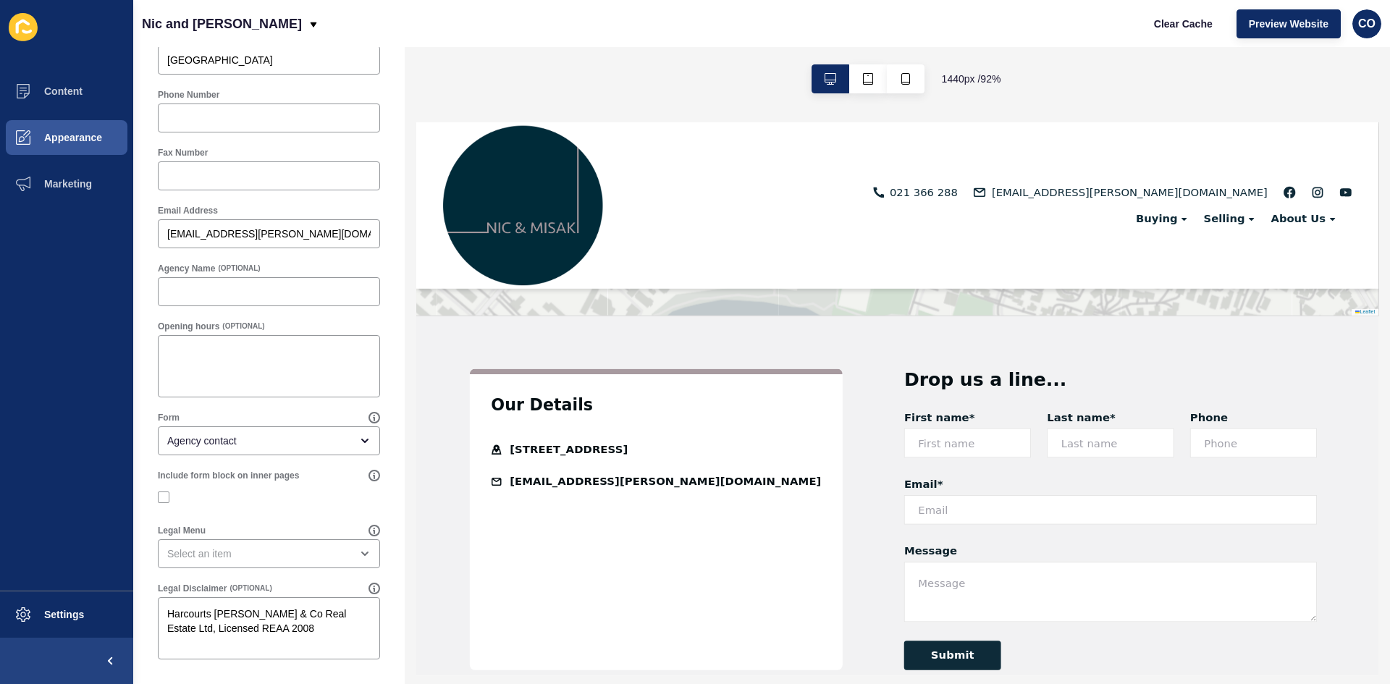
scroll to position [3652, 0]
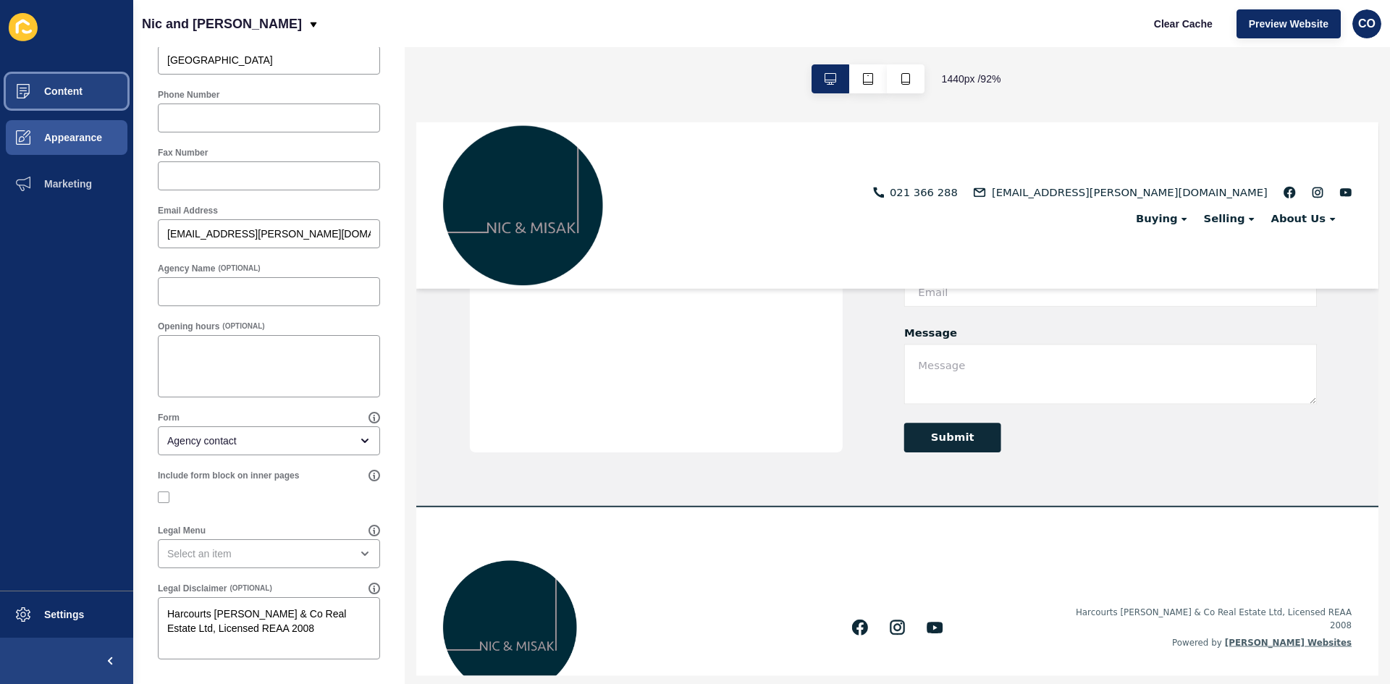
click at [76, 92] on span "Content" at bounding box center [40, 91] width 85 height 12
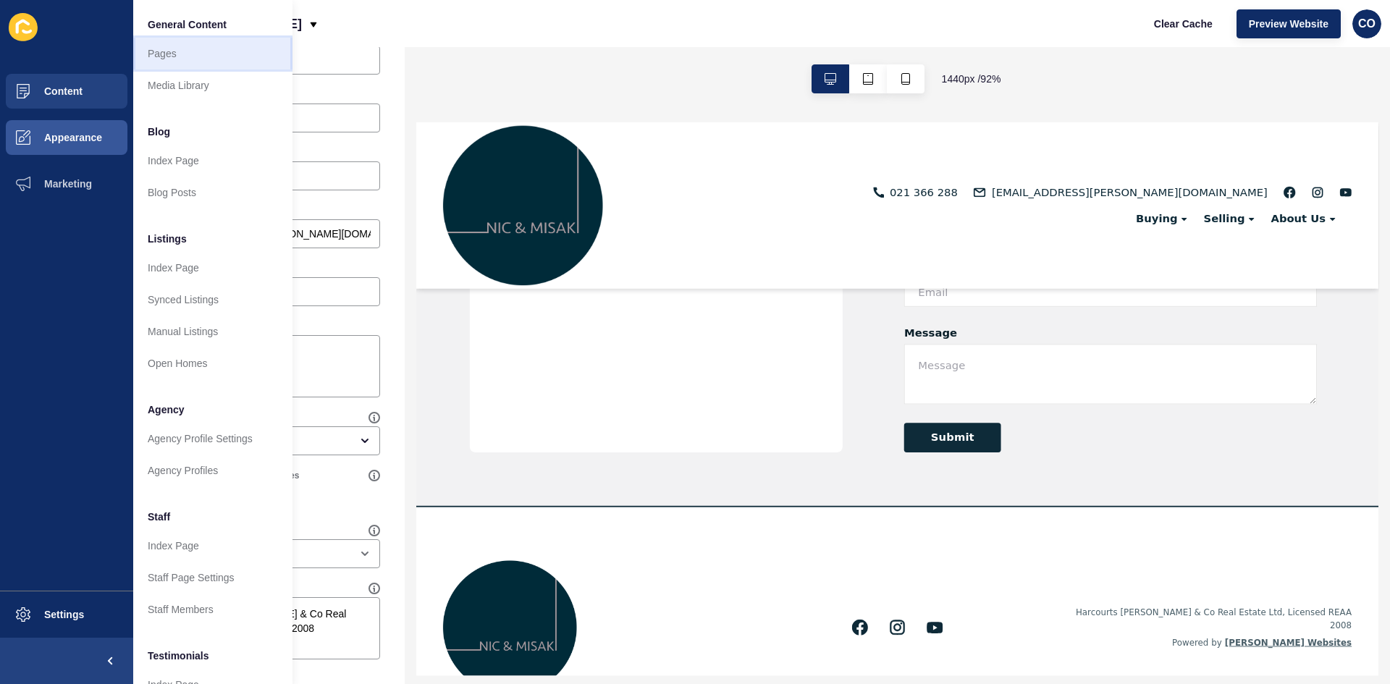
click at [182, 56] on link "Pages" at bounding box center [212, 54] width 159 height 32
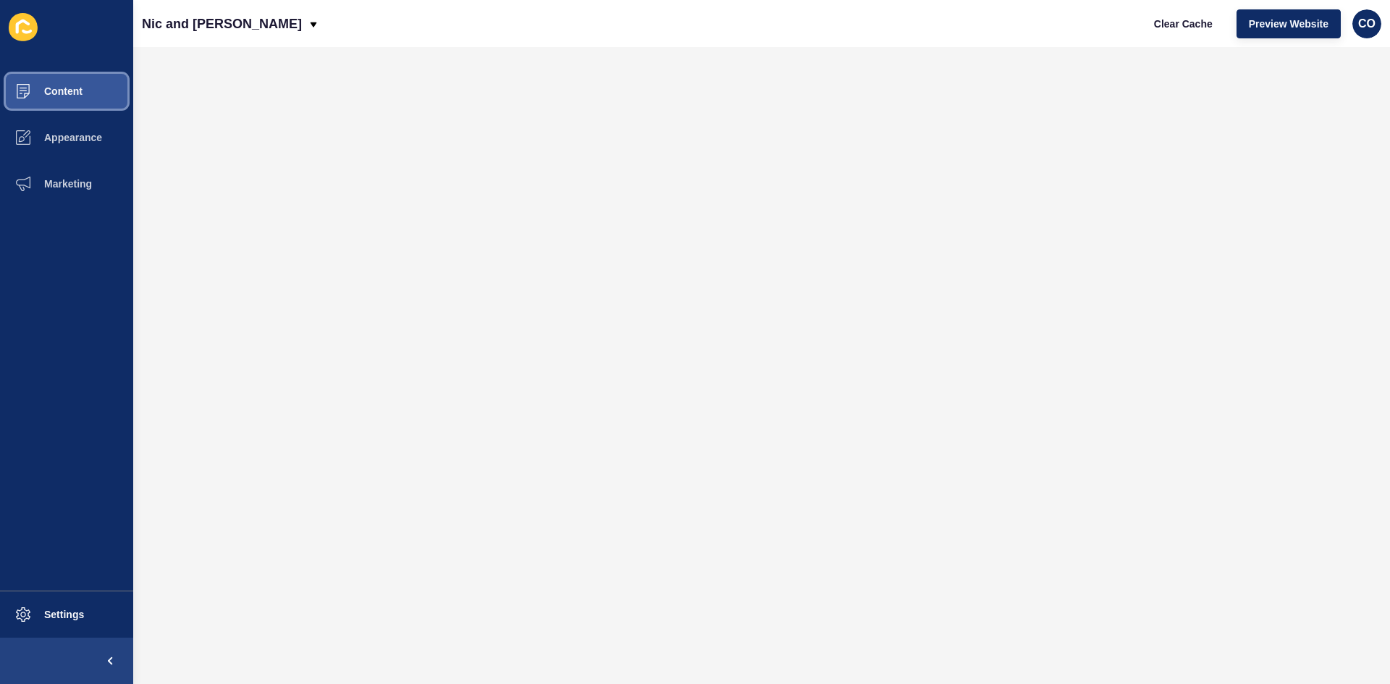
click at [71, 99] on button "Content" at bounding box center [66, 91] width 133 height 46
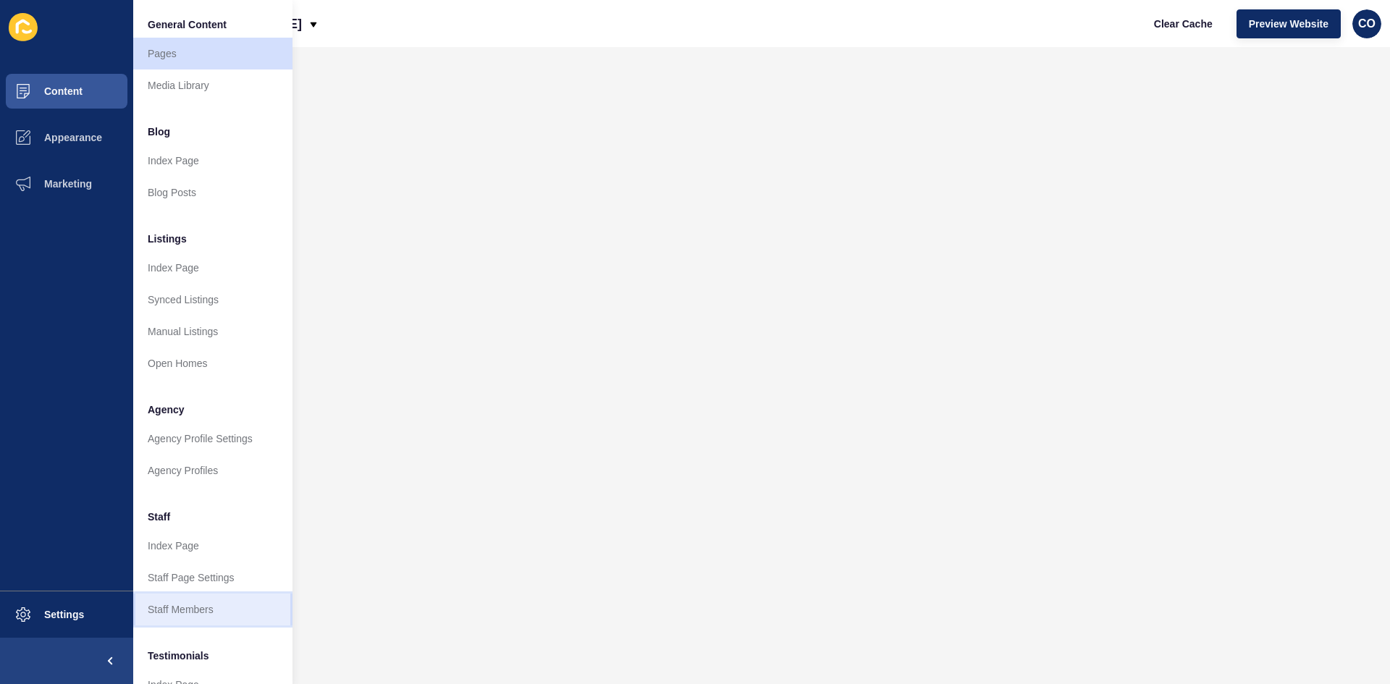
click at [208, 528] on link "Staff Members" at bounding box center [212, 610] width 159 height 32
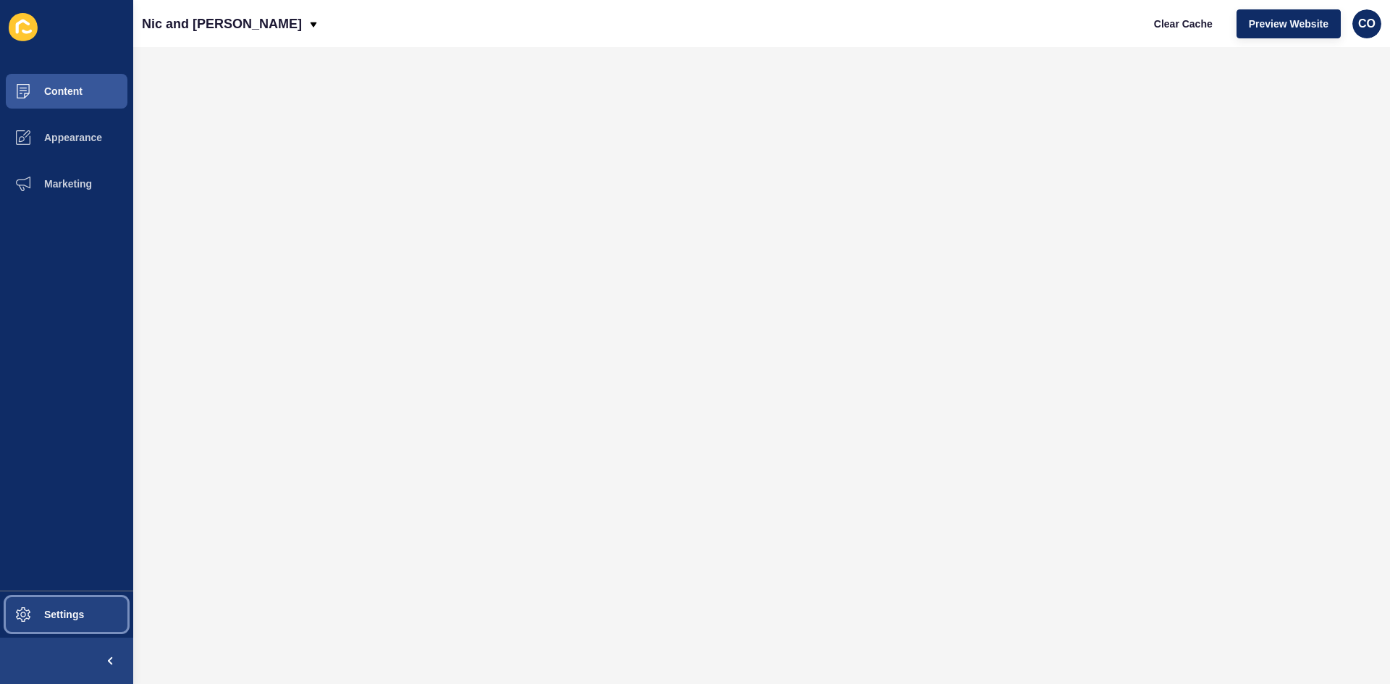
click at [85, 528] on button "Settings" at bounding box center [66, 615] width 133 height 46
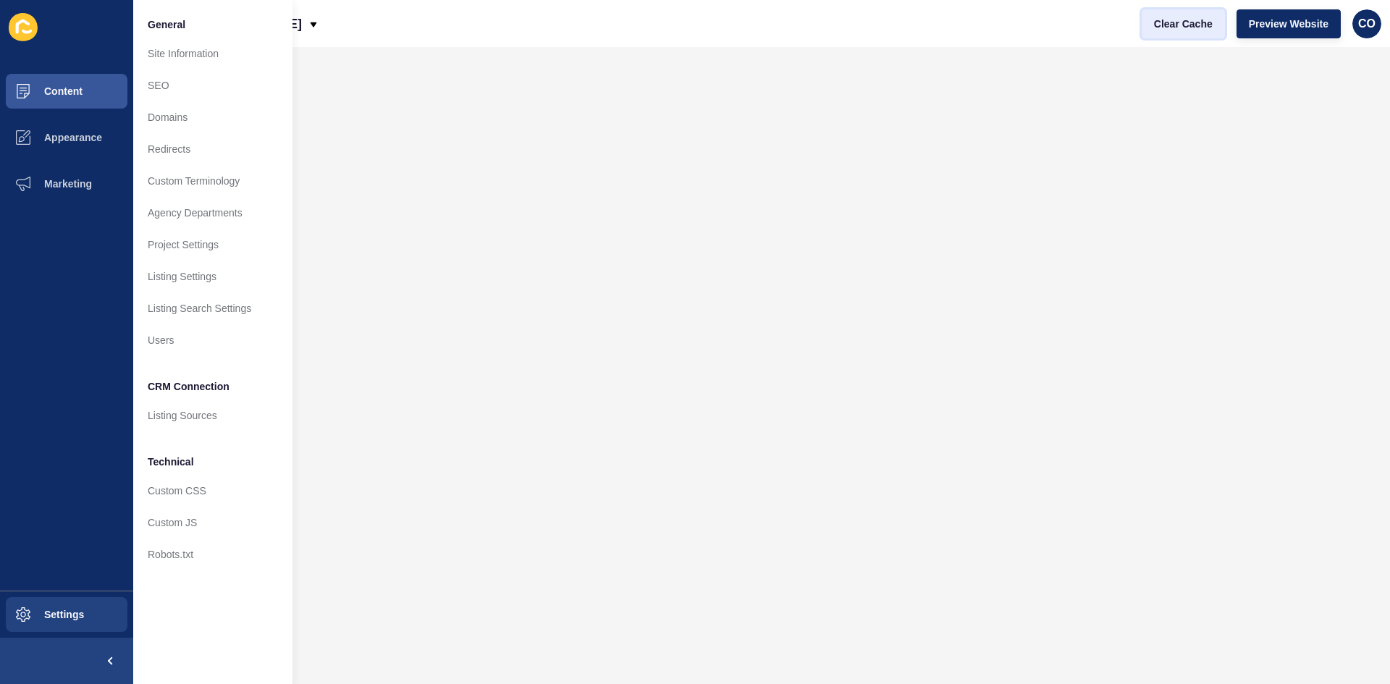
click at [1112, 21] on span "Clear Cache" at bounding box center [1183, 24] width 59 height 14
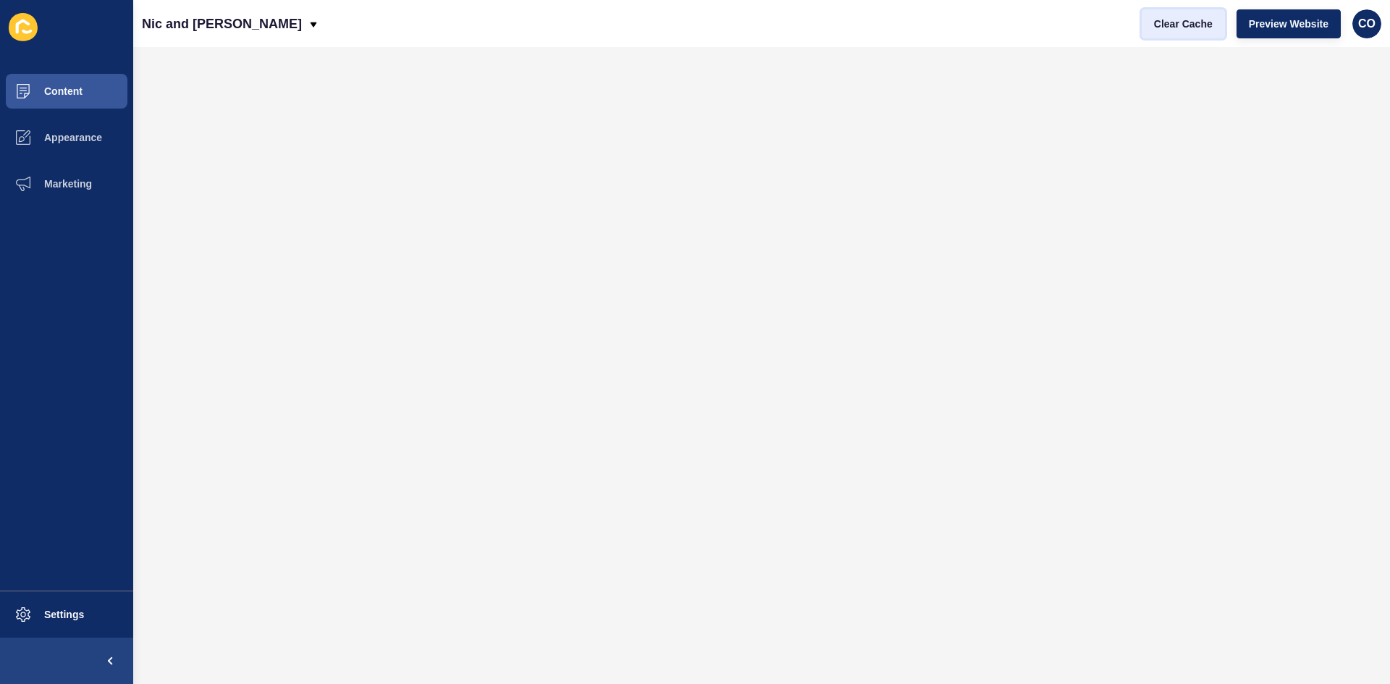
click at [1112, 26] on span "Clear Cache" at bounding box center [1183, 24] width 59 height 14
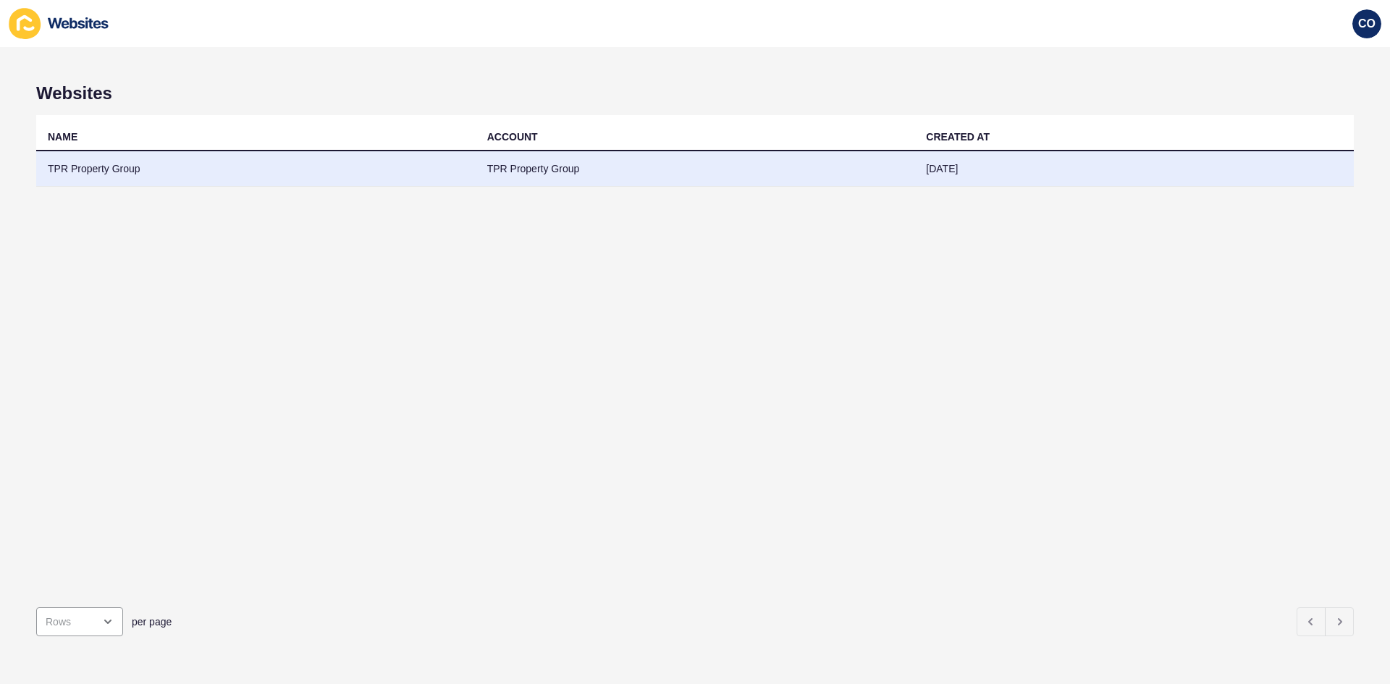
click at [122, 172] on td "TPR Property Group" at bounding box center [256, 168] width 440 height 35
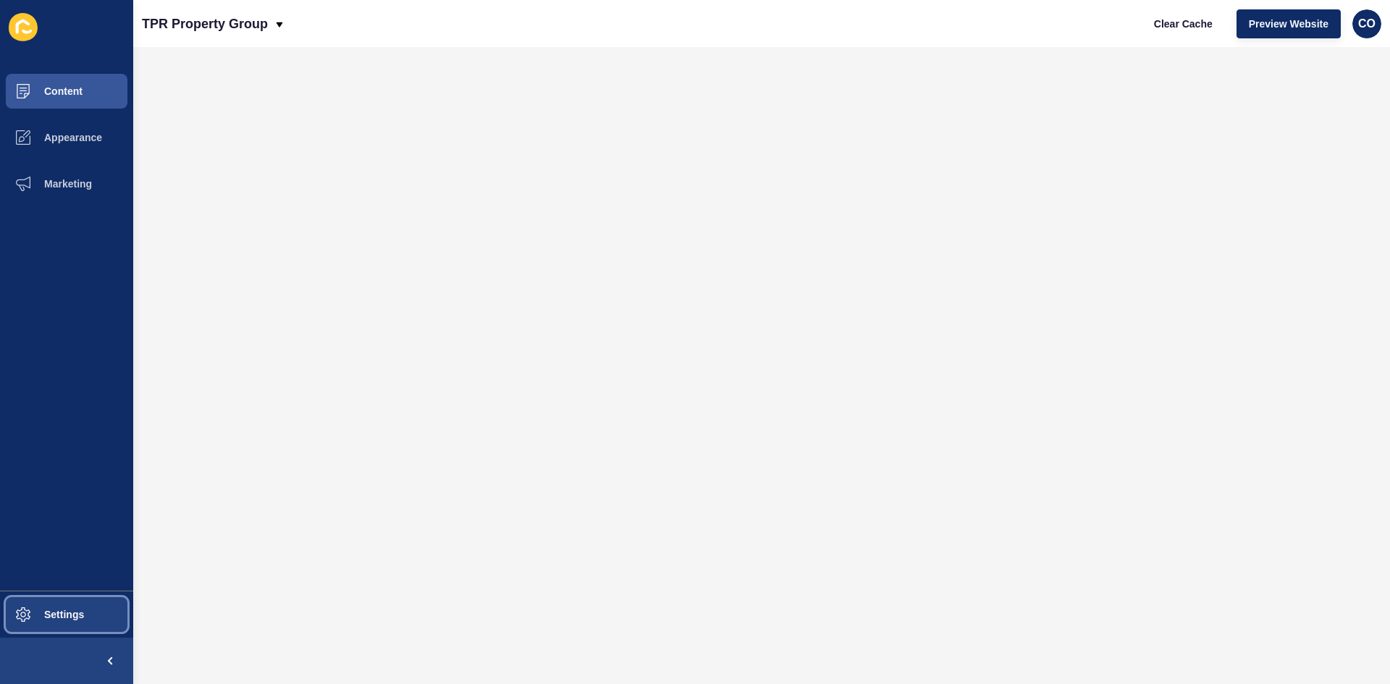
click at [73, 528] on span "Settings" at bounding box center [41, 615] width 86 height 12
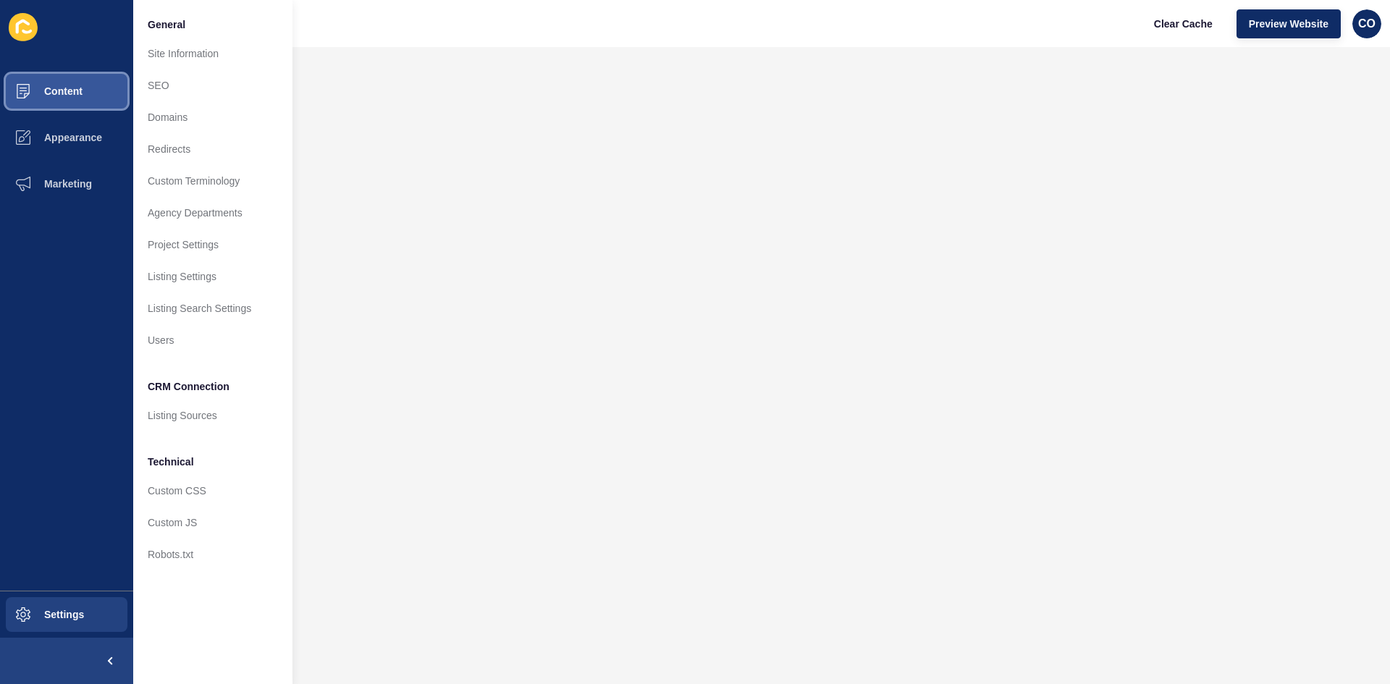
click at [83, 99] on button "Content" at bounding box center [66, 91] width 133 height 46
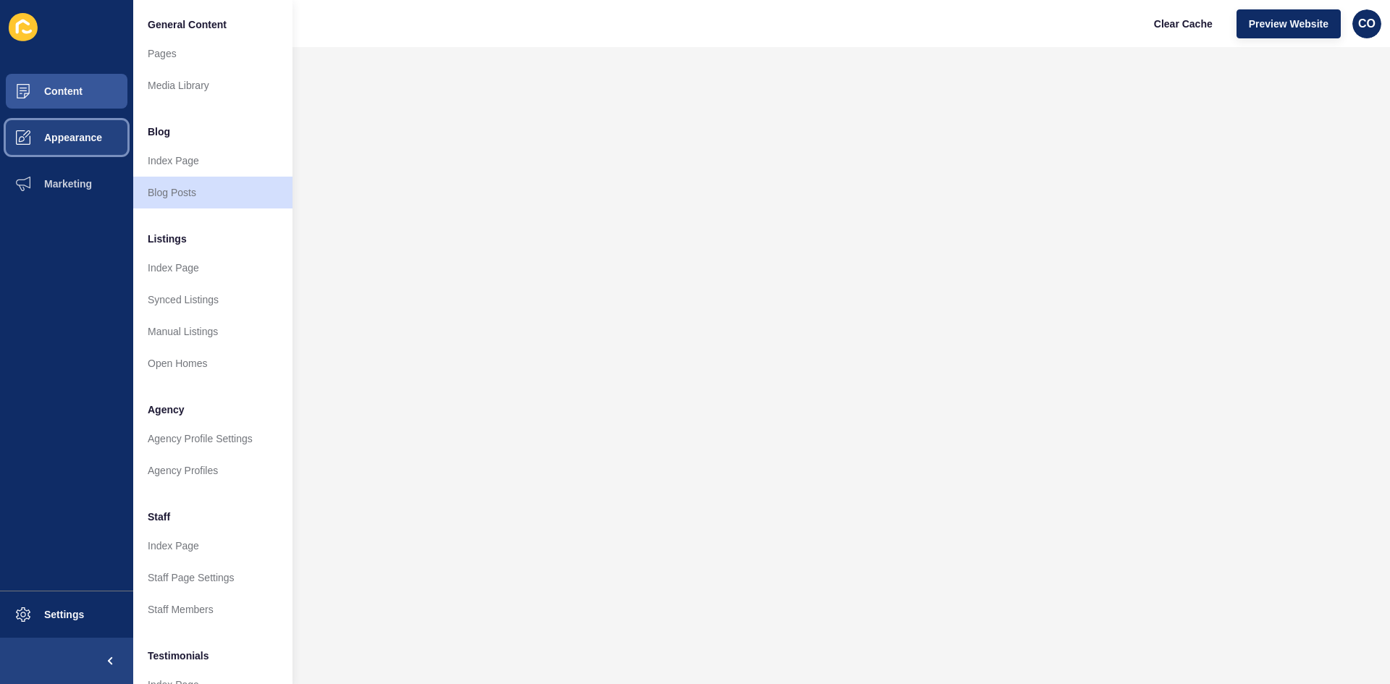
click at [97, 135] on span "Appearance" at bounding box center [50, 138] width 104 height 12
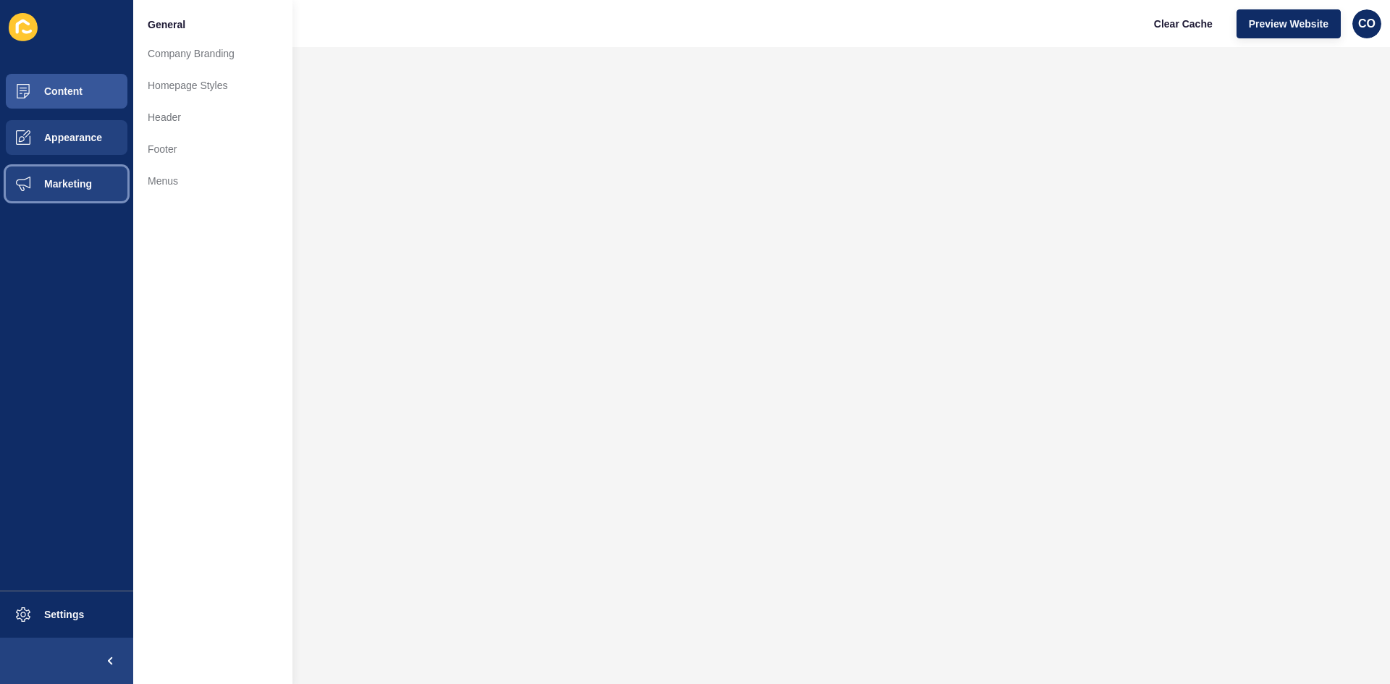
click at [93, 182] on button "Marketing" at bounding box center [66, 184] width 133 height 46
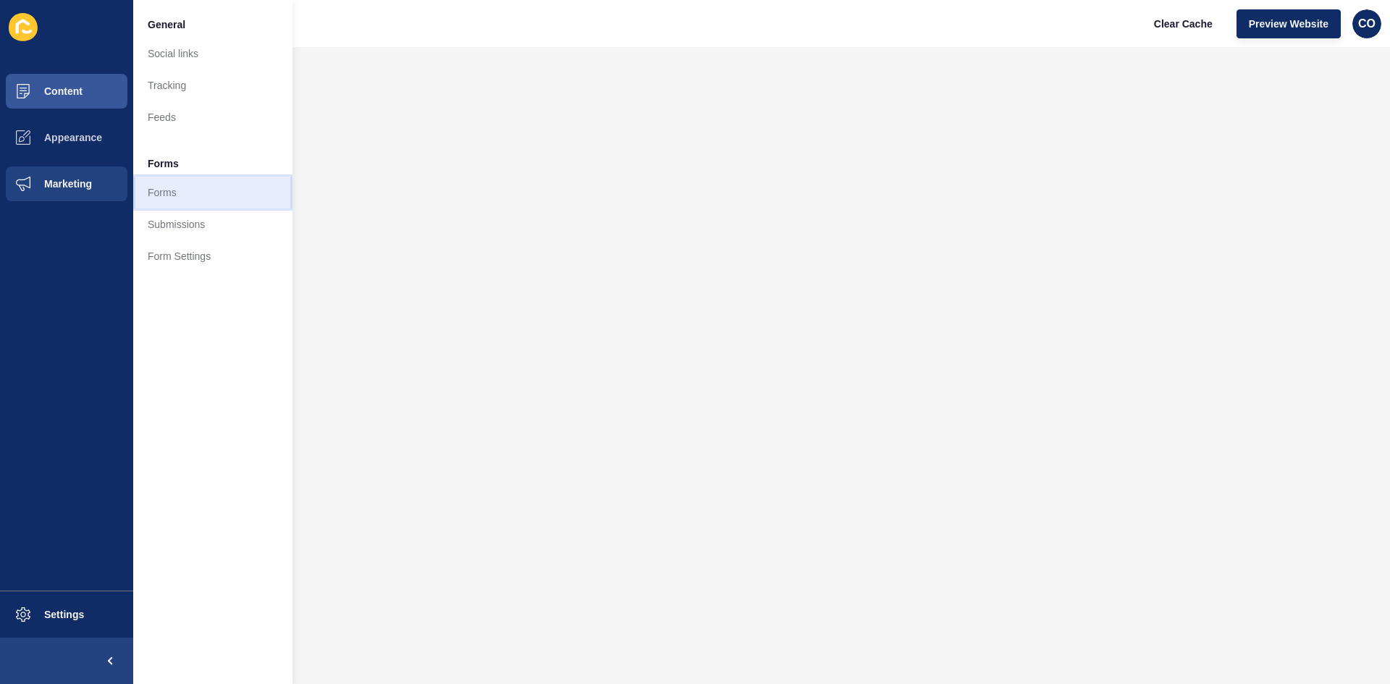
click at [161, 195] on link "Forms" at bounding box center [212, 193] width 159 height 32
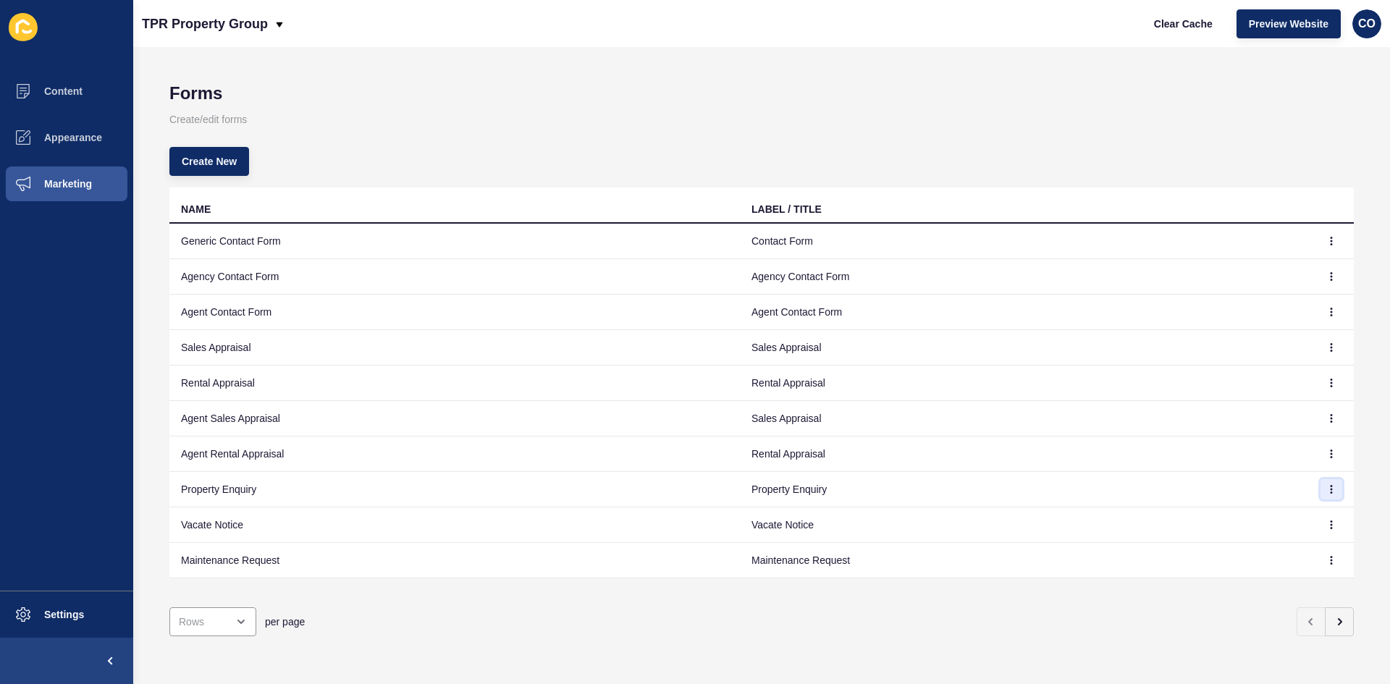
click at [1112, 486] on icon "button" at bounding box center [1331, 489] width 9 height 9
click at [1112, 515] on link "Edit" at bounding box center [1280, 519] width 101 height 32
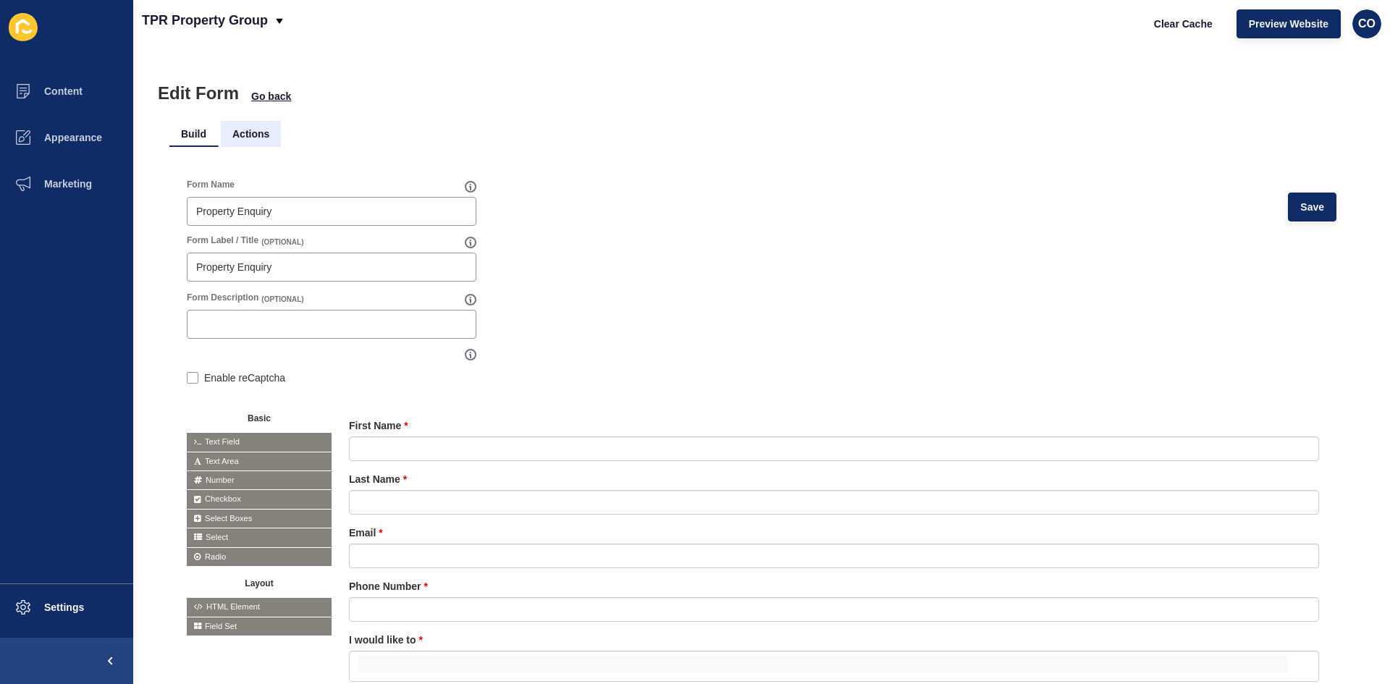
click at [238, 133] on li "Actions" at bounding box center [251, 134] width 60 height 26
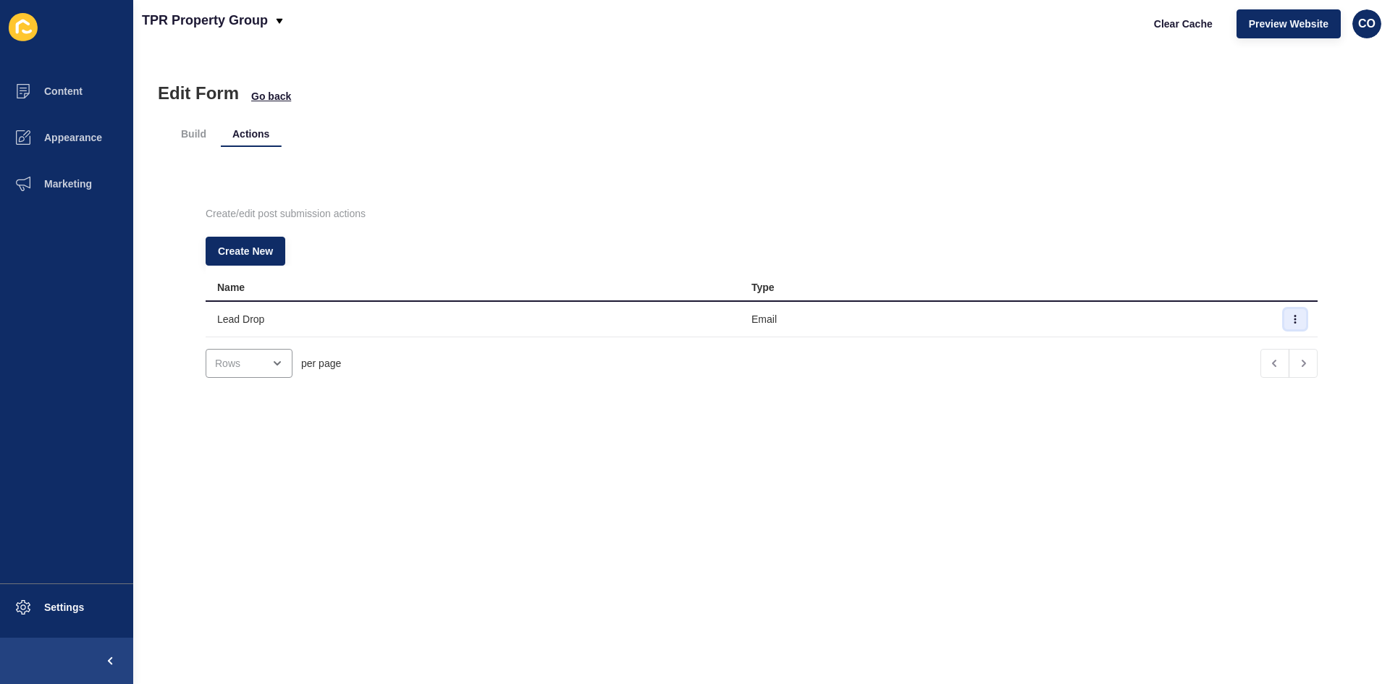
click at [1112, 322] on icon "button" at bounding box center [1295, 319] width 9 height 9
click at [1112, 346] on link "Edit" at bounding box center [1233, 348] width 101 height 32
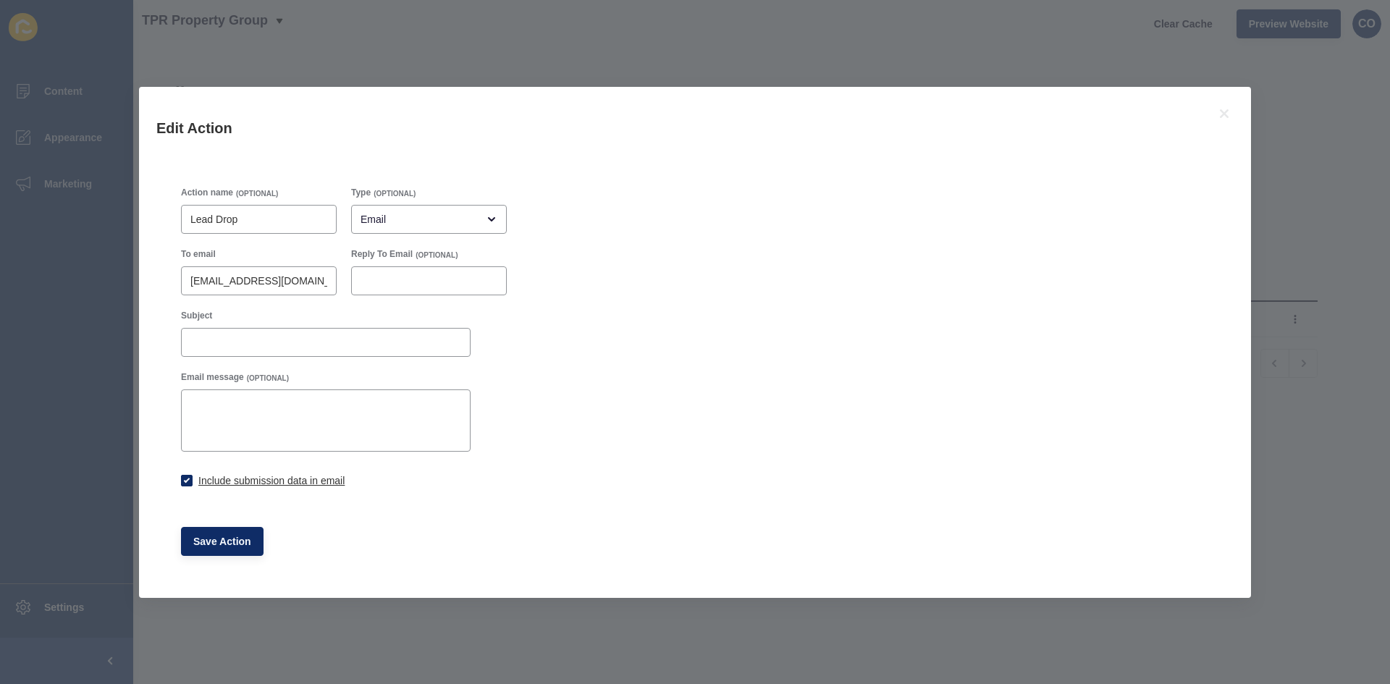
checkbox input "true"
click at [1112, 109] on icon at bounding box center [1224, 113] width 9 height 9
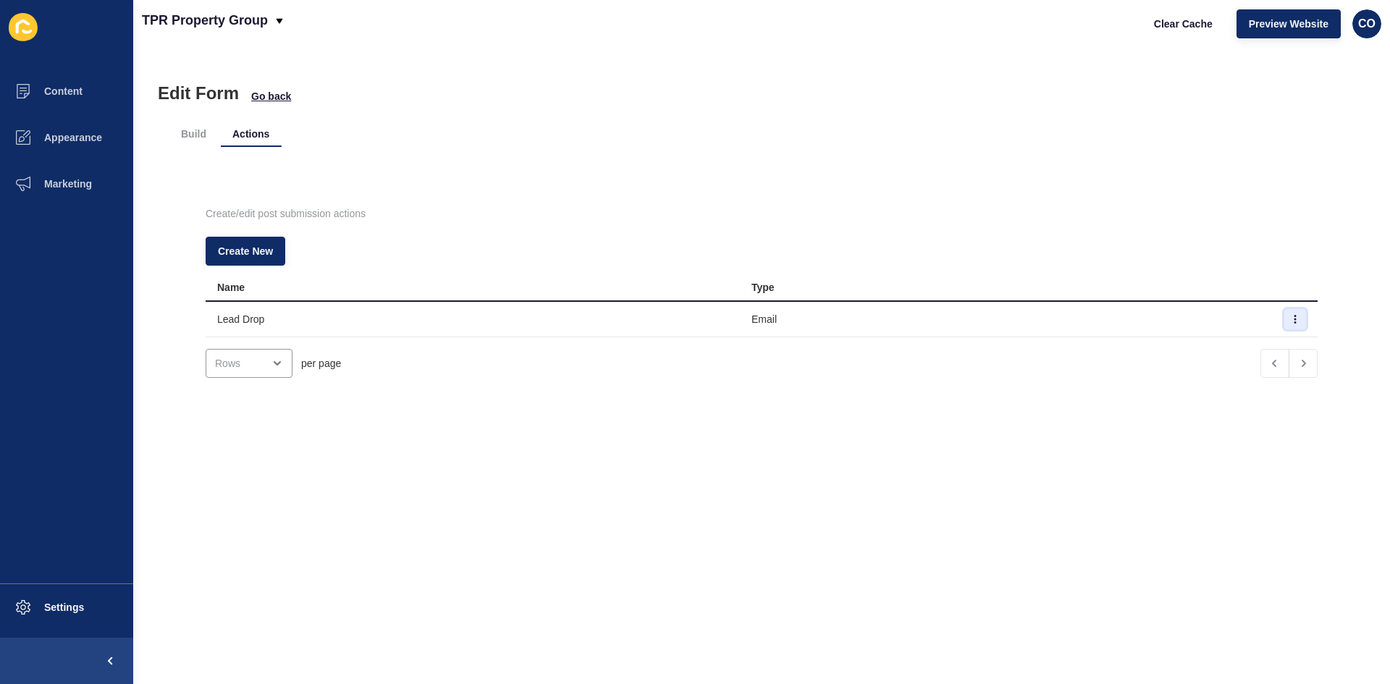
click at [1112, 321] on icon "button" at bounding box center [1295, 319] width 9 height 9
click at [1112, 354] on link "Edit" at bounding box center [1233, 348] width 101 height 32
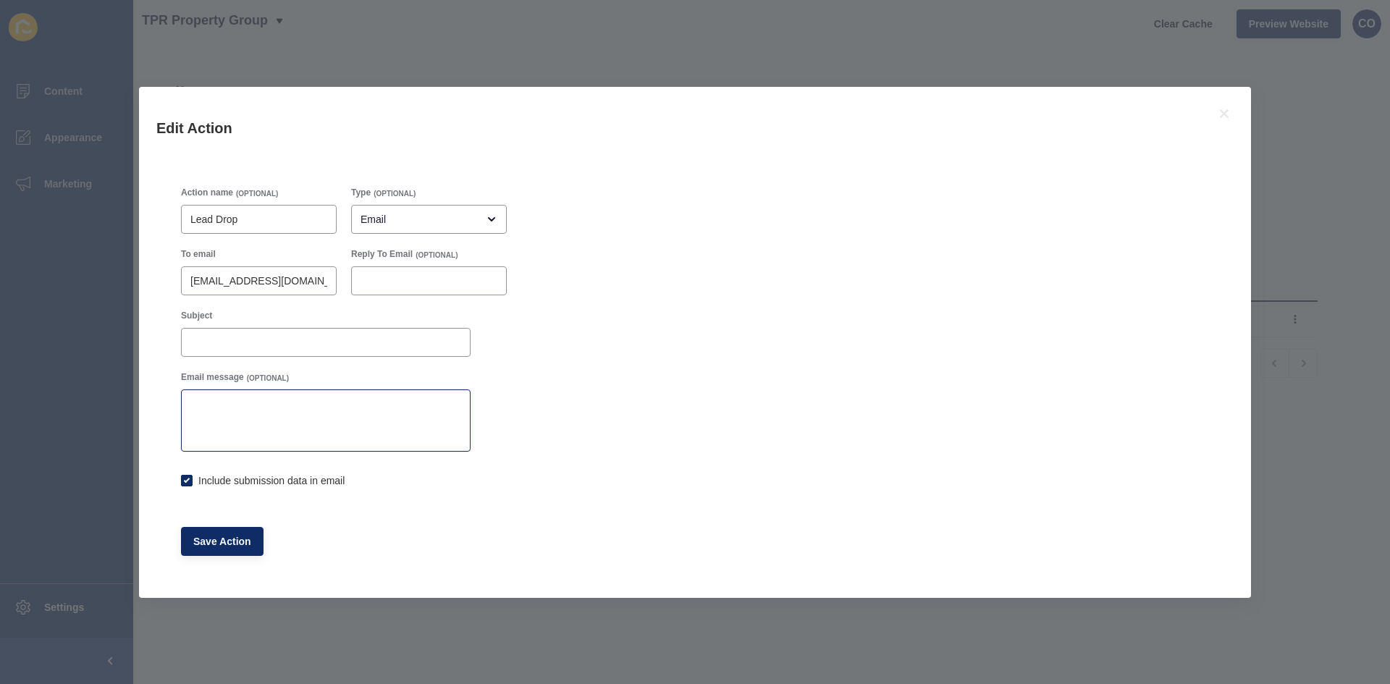
checkbox input "true"
click at [1044, 44] on div "Edit Action Action name (OPTIONAL) Lead Drop Type (OPTIONAL) Email To email 517…" at bounding box center [695, 342] width 1390 height 684
click at [1112, 113] on icon at bounding box center [1224, 113] width 9 height 9
